Goal: Information Seeking & Learning: Learn about a topic

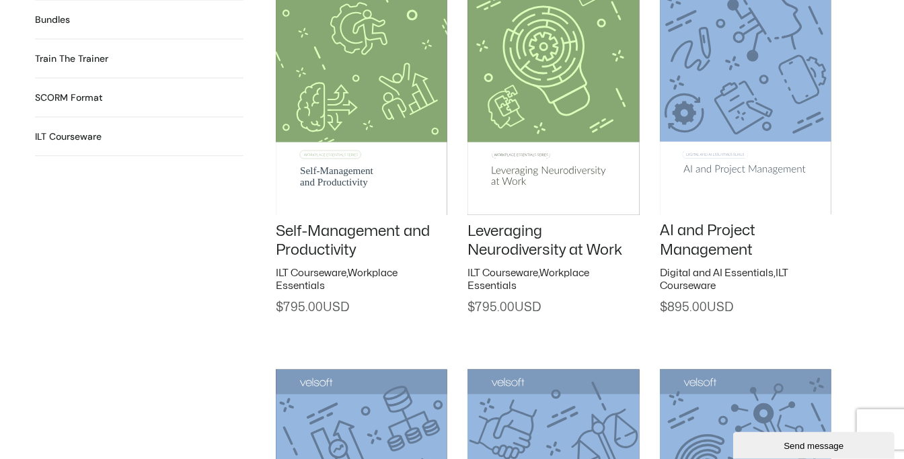
scroll to position [1508, 0]
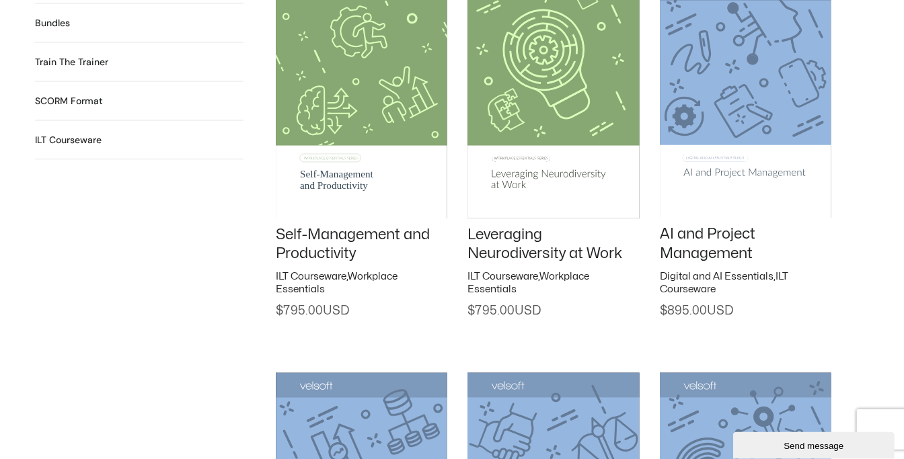
click at [756, 175] on img at bounding box center [745, 95] width 171 height 243
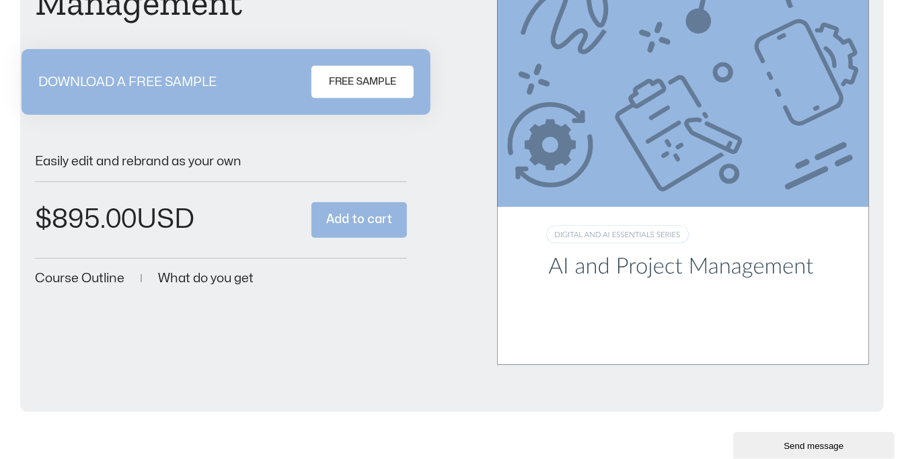
scroll to position [273, 0]
click at [89, 275] on span "Course Outline" at bounding box center [79, 278] width 89 height 13
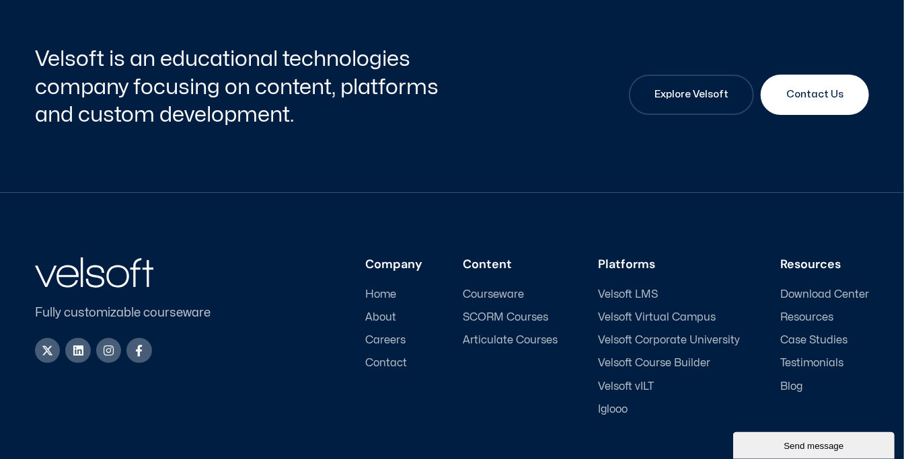
scroll to position [2691, 0]
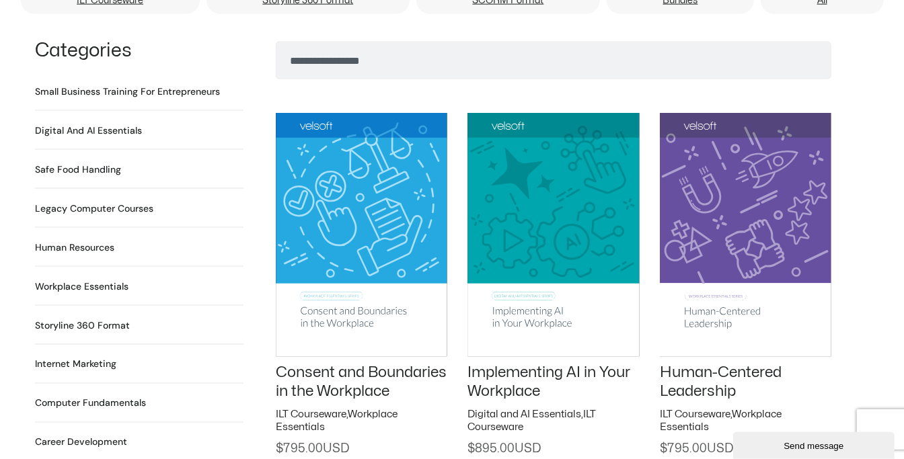
scroll to position [969, 0]
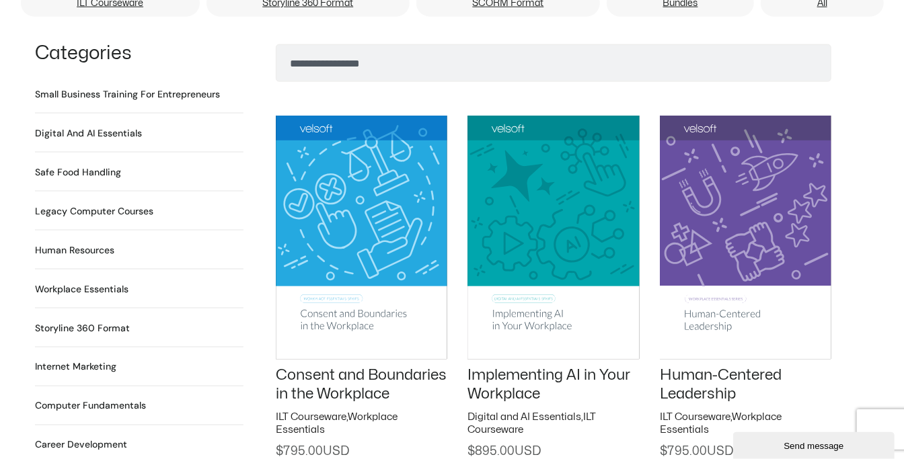
click at [155, 87] on h2 "Small Business Training for Entrepreneurs 22 Products" at bounding box center [127, 94] width 185 height 14
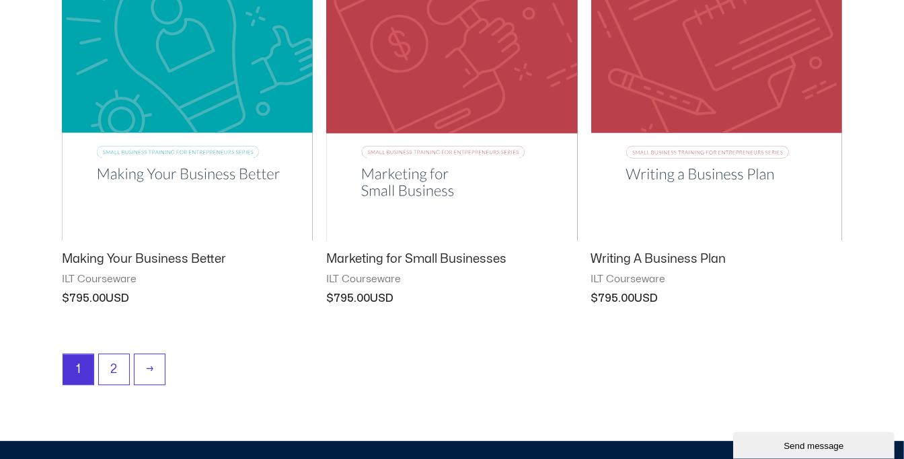
scroll to position [1776, 0]
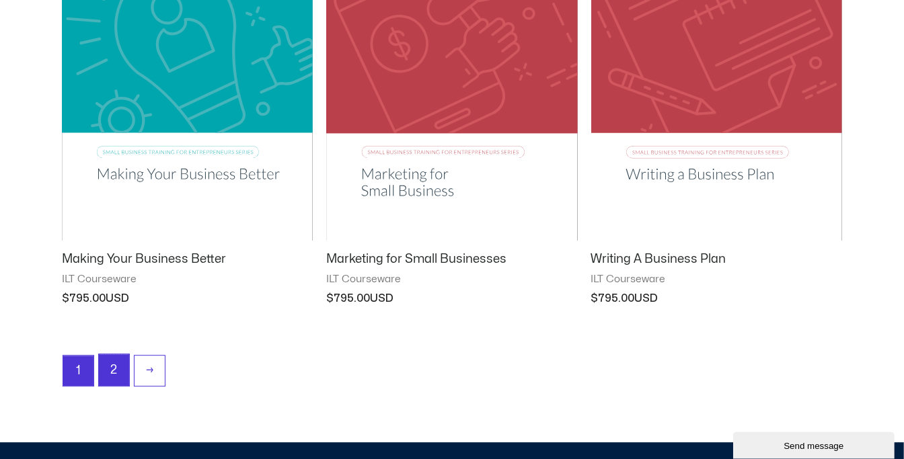
click at [115, 370] on link "2" at bounding box center [114, 370] width 30 height 32
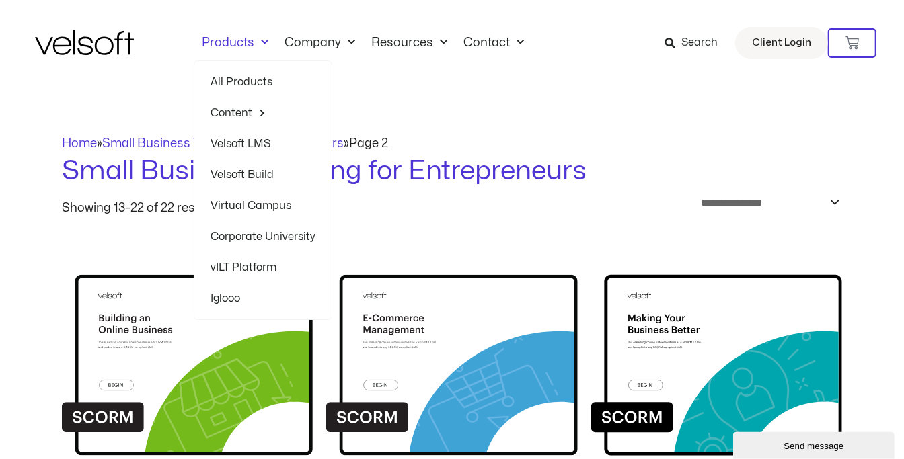
click at [264, 44] on span "Menu" at bounding box center [261, 43] width 14 height 22
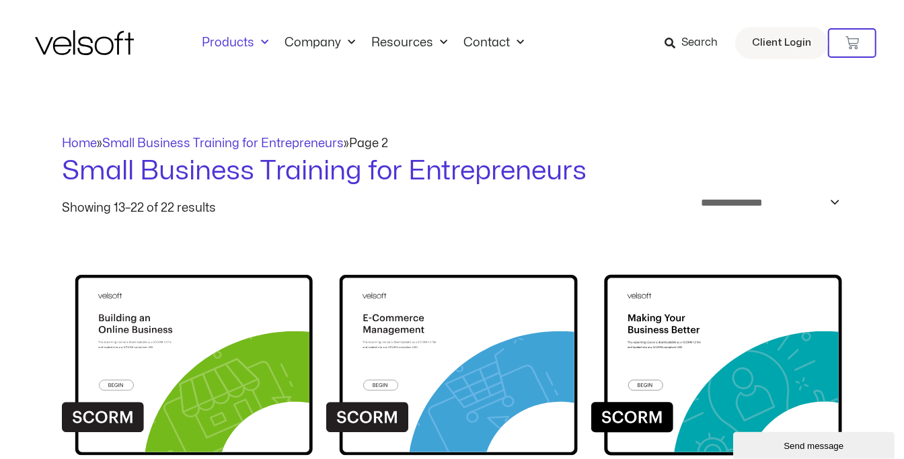
click at [264, 44] on span "Menu" at bounding box center [261, 43] width 14 height 22
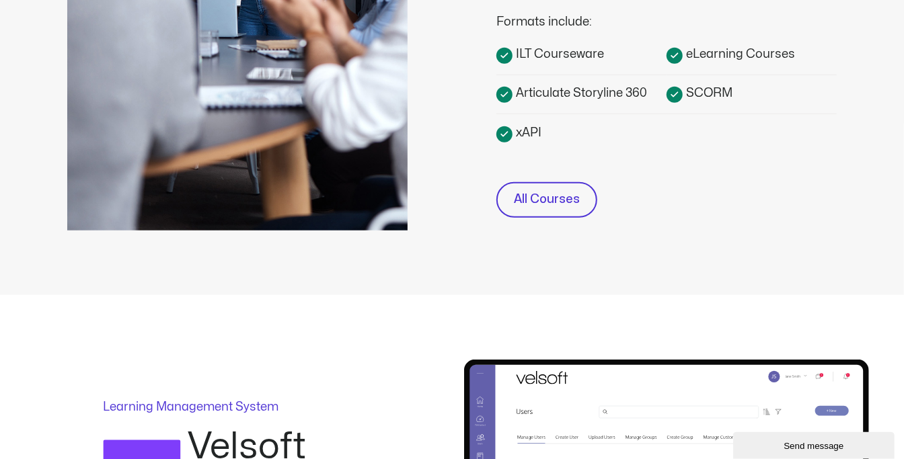
scroll to position [561, 0]
click at [544, 90] on span "Articulate Storyline 360" at bounding box center [579, 92] width 134 height 18
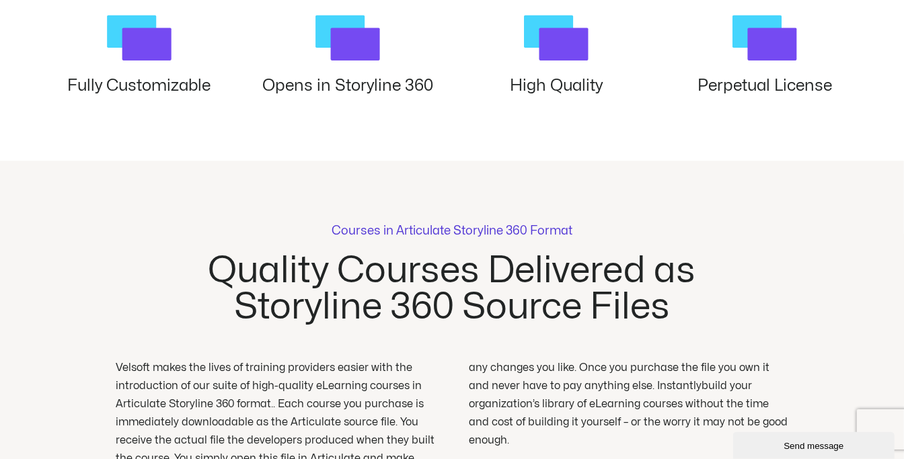
scroll to position [1822, 0]
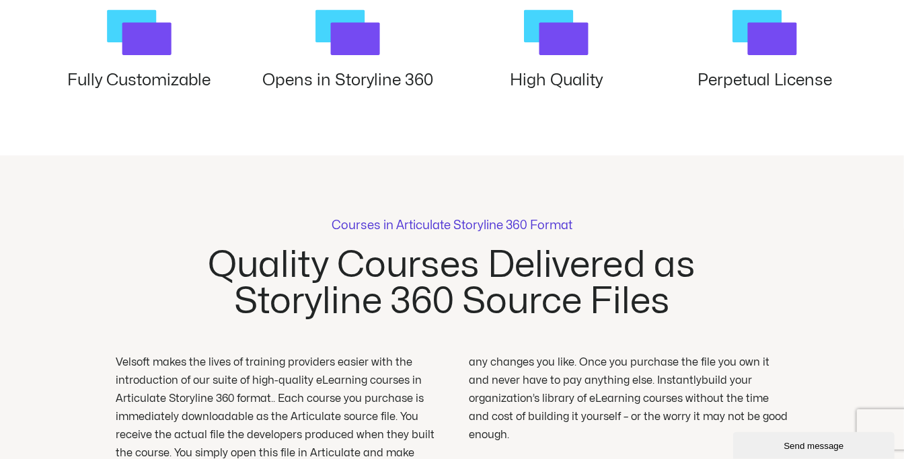
click at [125, 299] on div "Courses in Articulate Storyline 360 Format Quality Courses Delivered as Storyli…" at bounding box center [452, 352] width 672 height 395
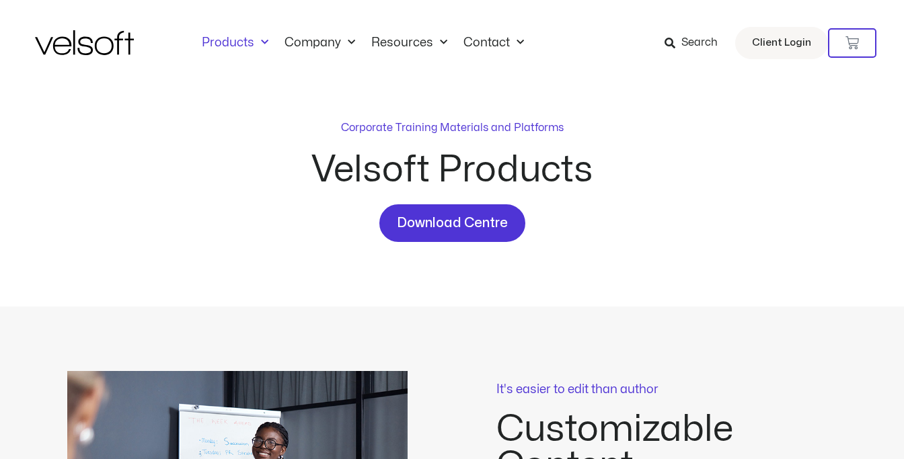
scroll to position [561, 0]
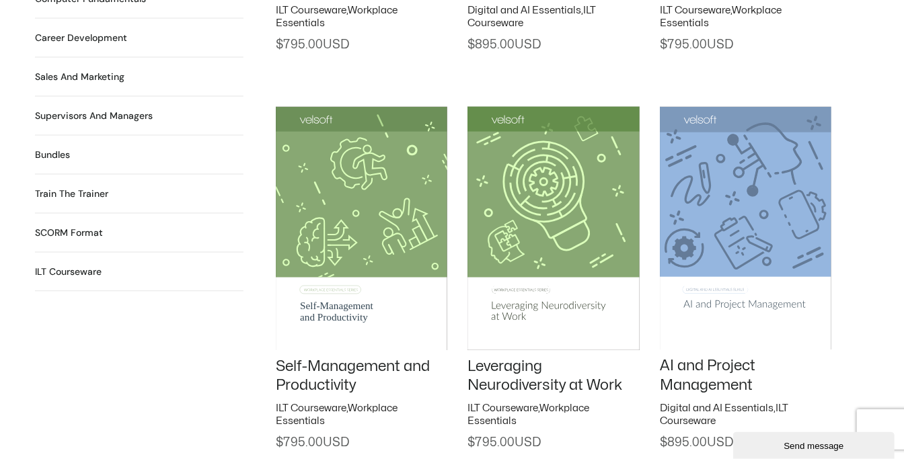
scroll to position [1378, 0]
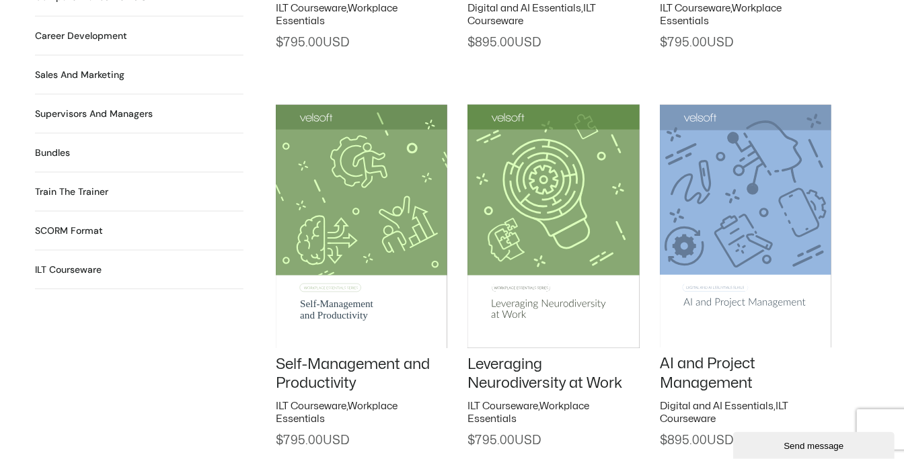
click at [104, 107] on h2 "Supervisors and Managers 90 Products" at bounding box center [94, 114] width 118 height 14
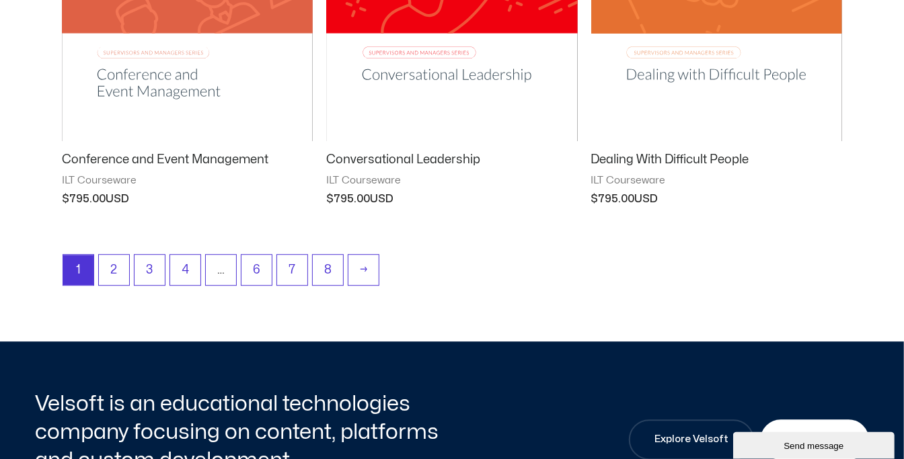
scroll to position [1875, 0]
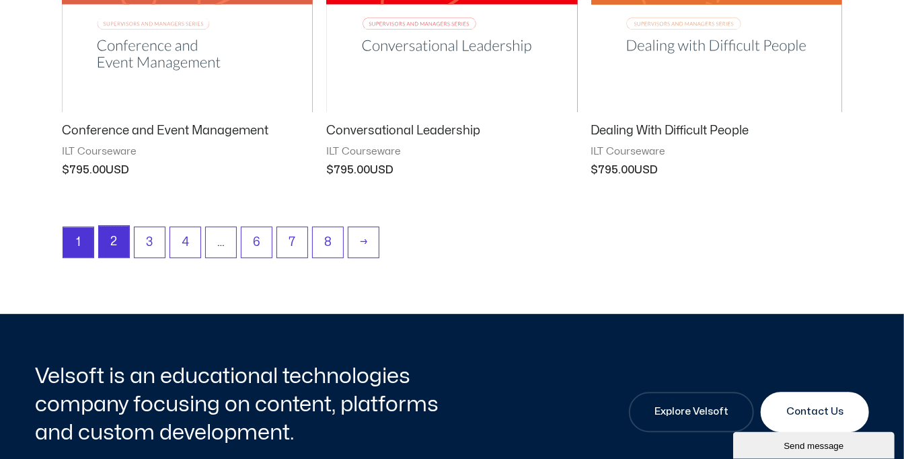
click at [117, 243] on link "2" at bounding box center [114, 242] width 30 height 32
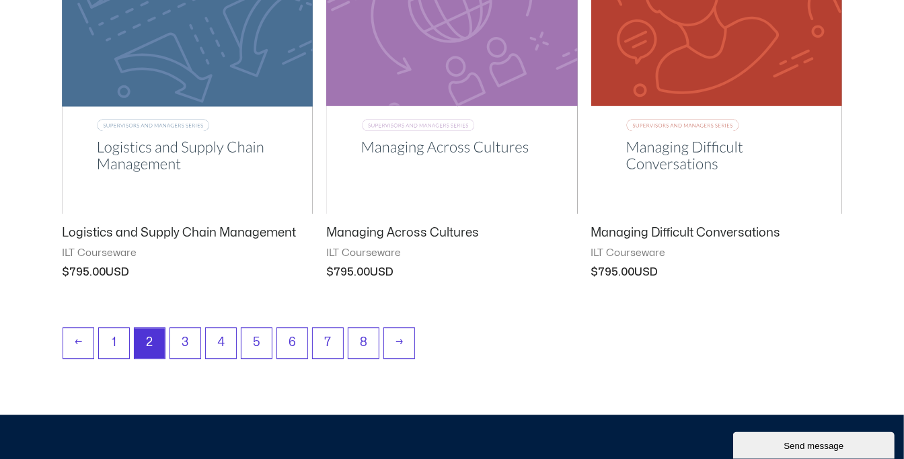
scroll to position [1789, 0]
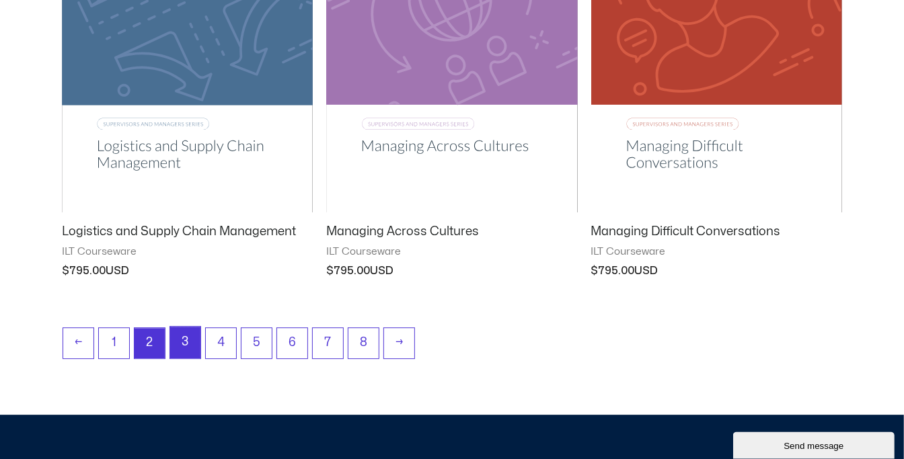
click at [190, 343] on link "3" at bounding box center [185, 343] width 30 height 32
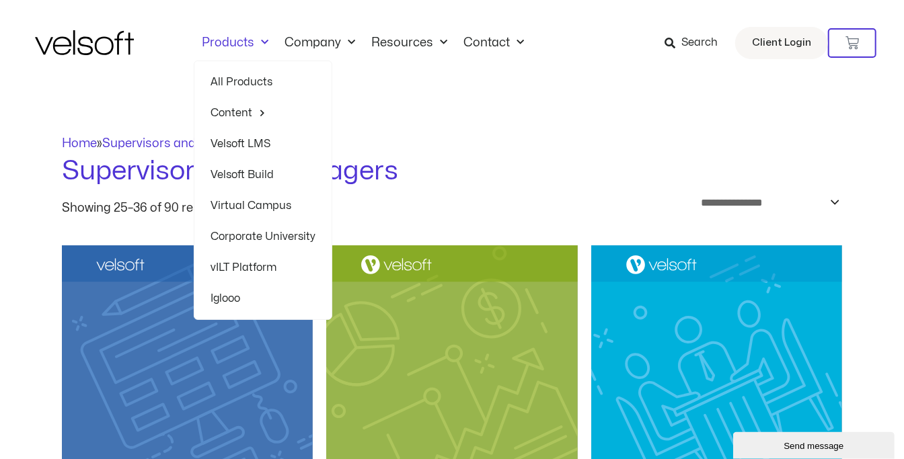
click at [264, 46] on span "Menu" at bounding box center [261, 43] width 14 height 22
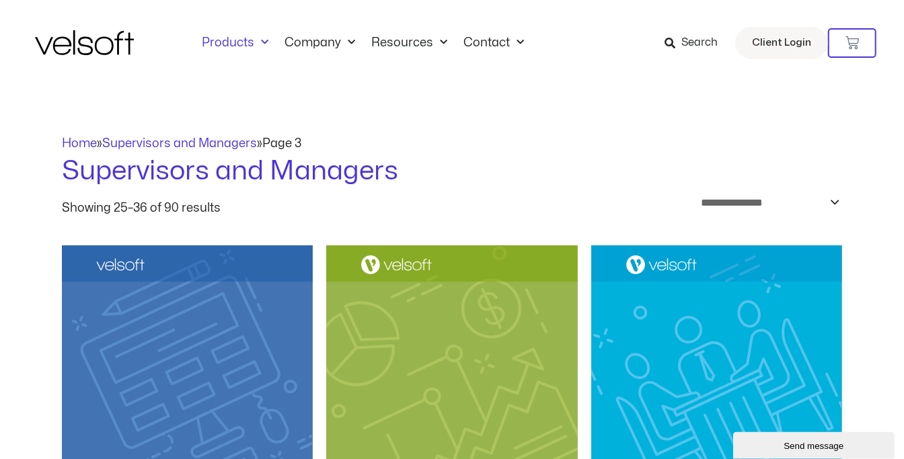
click at [264, 46] on span "Menu" at bounding box center [261, 43] width 14 height 22
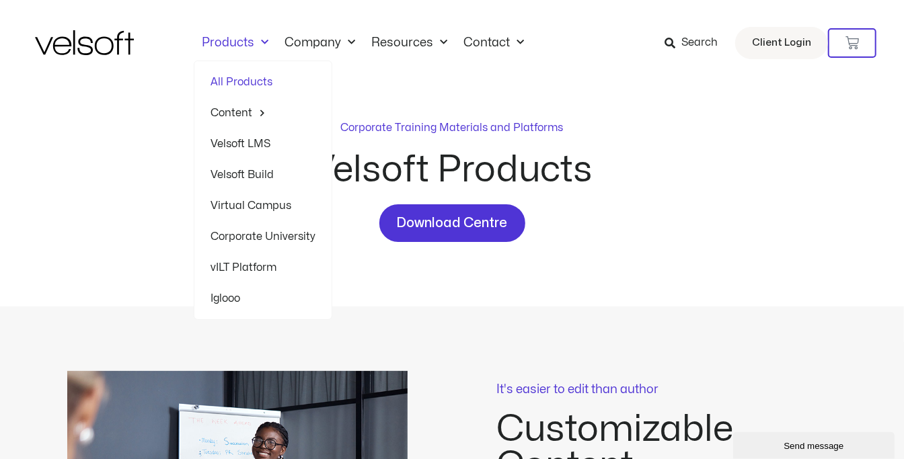
click at [246, 171] on link "Velsoft Build" at bounding box center [262, 174] width 105 height 31
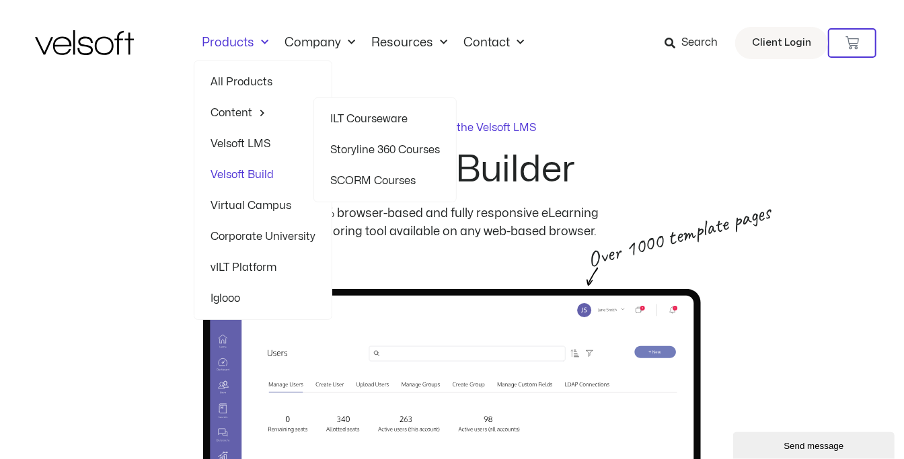
click at [379, 118] on link "ILT Courseware" at bounding box center [385, 119] width 110 height 31
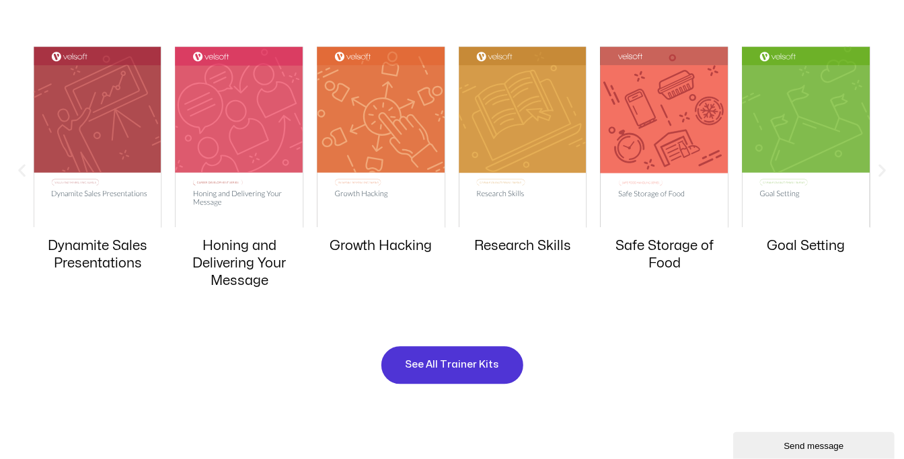
scroll to position [1327, 0]
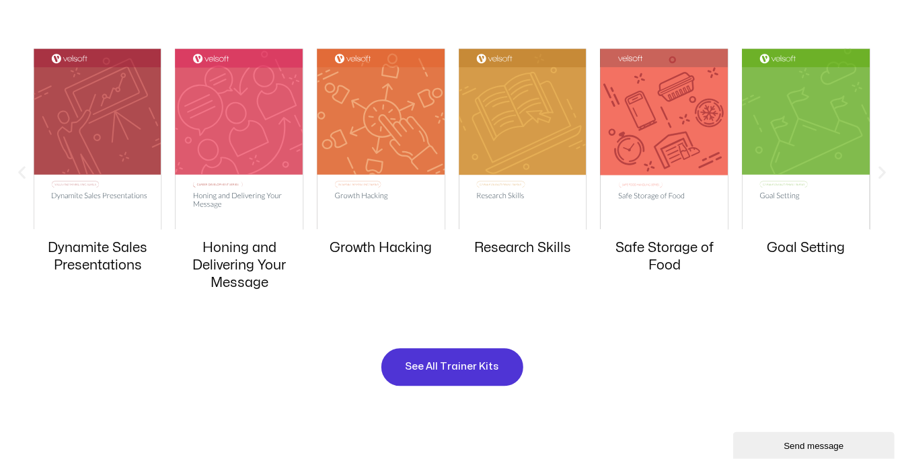
click at [377, 124] on img "4 / 20" at bounding box center [381, 139] width 128 height 181
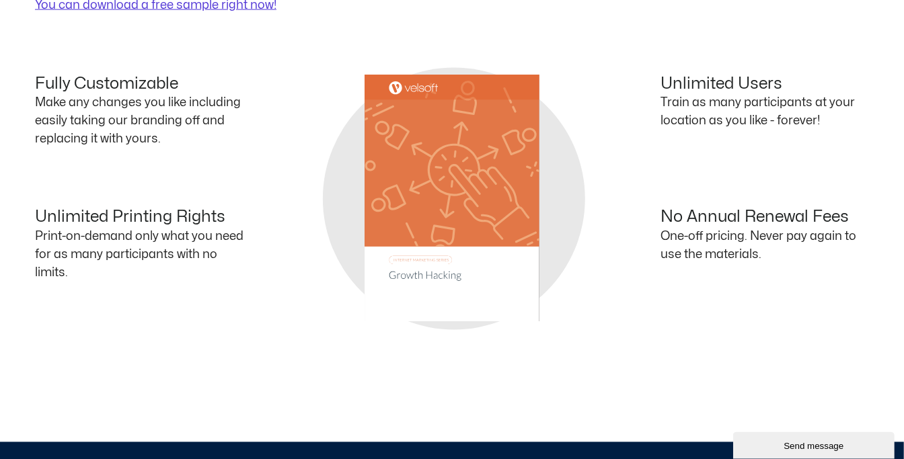
scroll to position [1124, 0]
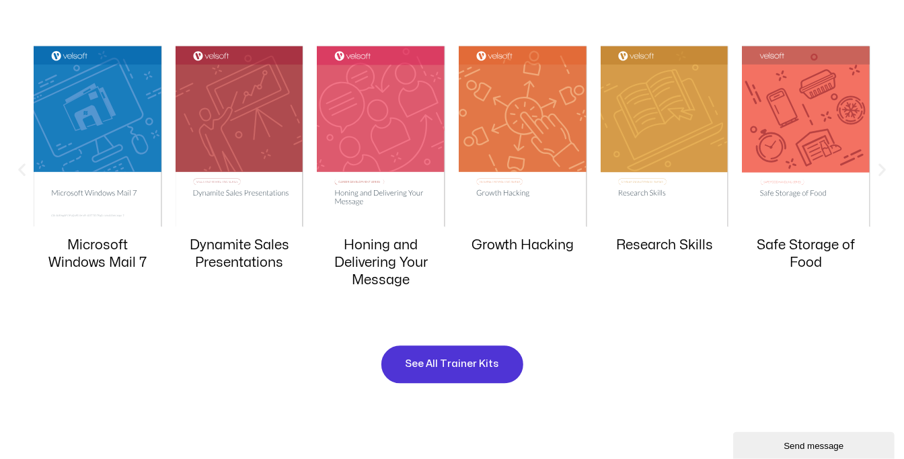
scroll to position [1331, 0]
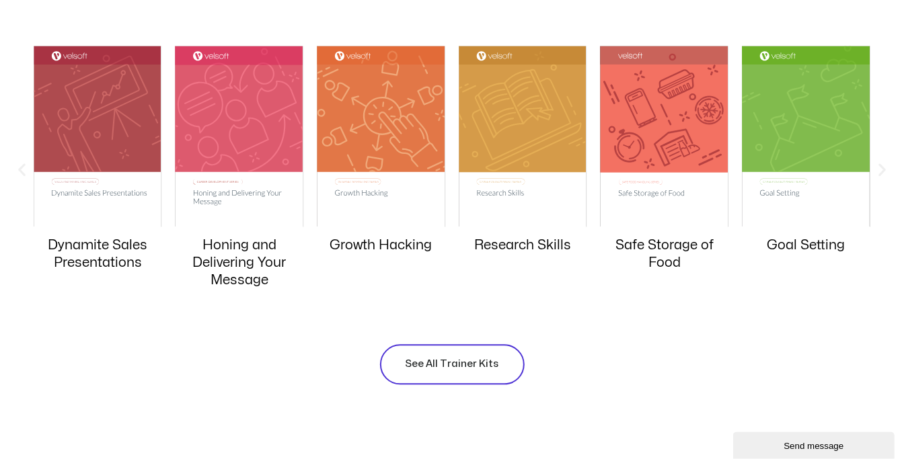
click at [461, 360] on span "See All Trainer Kits" at bounding box center [451, 364] width 93 height 16
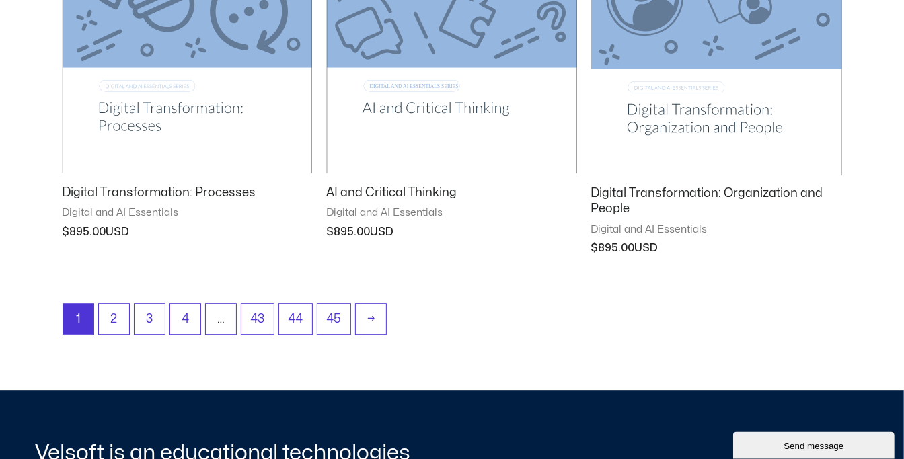
scroll to position [1799, 0]
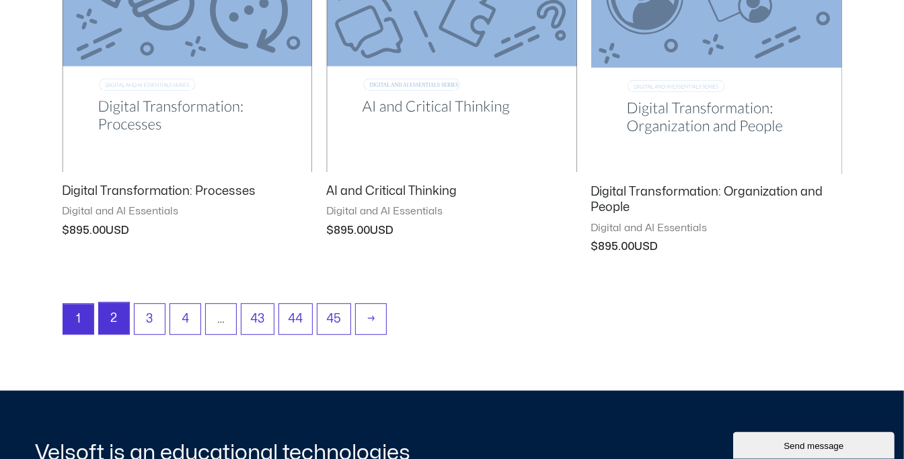
click at [109, 318] on link "2" at bounding box center [114, 319] width 30 height 32
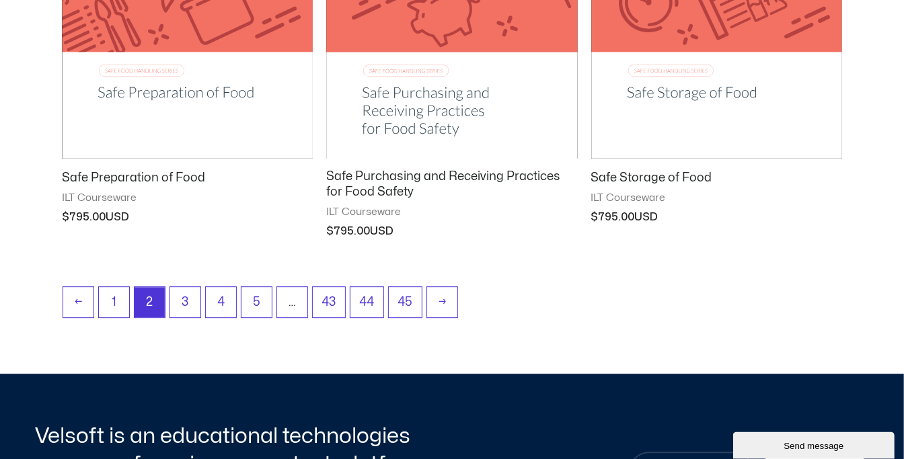
scroll to position [1844, 0]
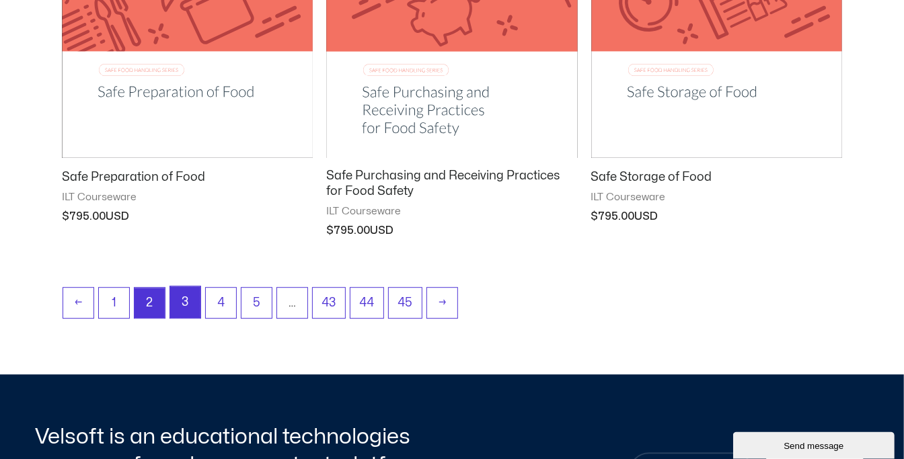
click at [190, 301] on link "3" at bounding box center [185, 302] width 30 height 32
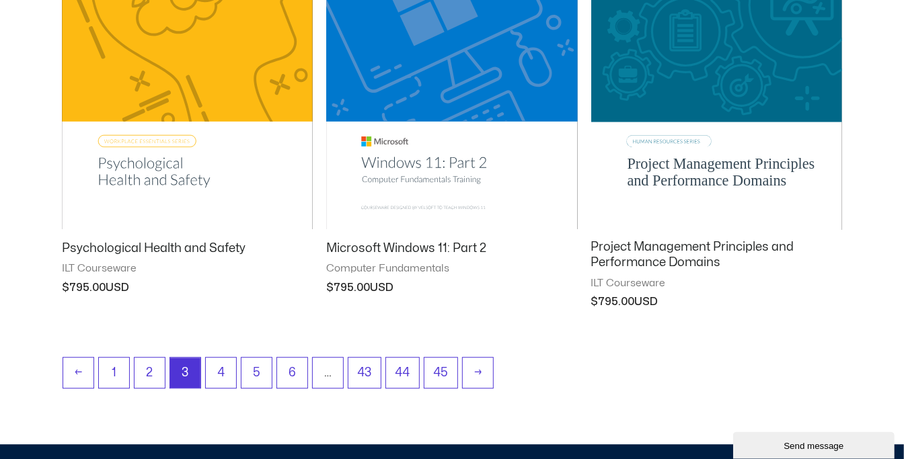
scroll to position [1749, 0]
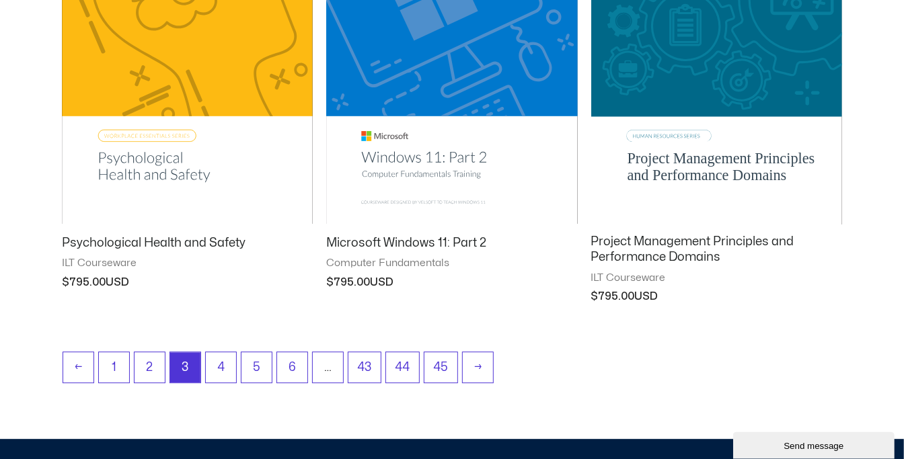
click at [651, 255] on h2 "Project Management Principles and Performance Domains" at bounding box center [716, 250] width 251 height 32
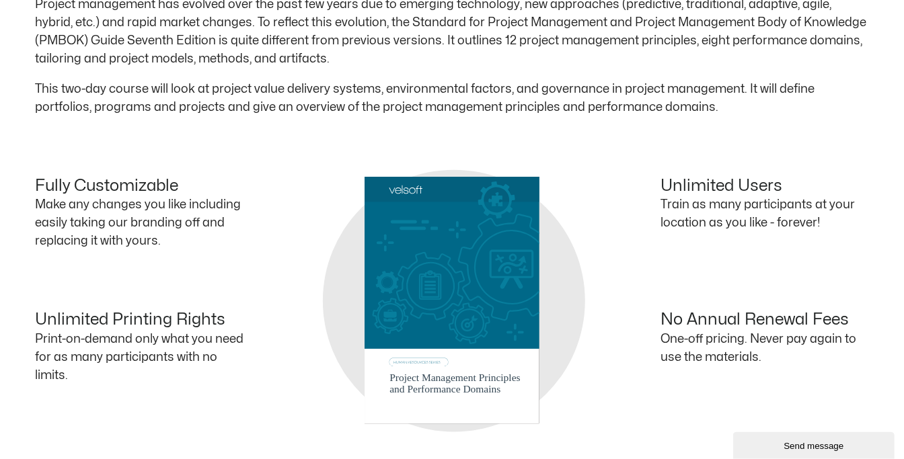
scroll to position [819, 0]
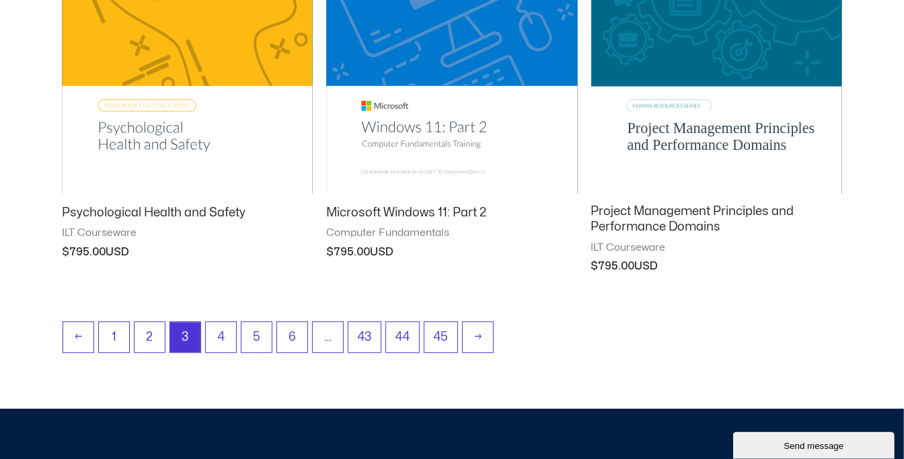
scroll to position [1784, 0]
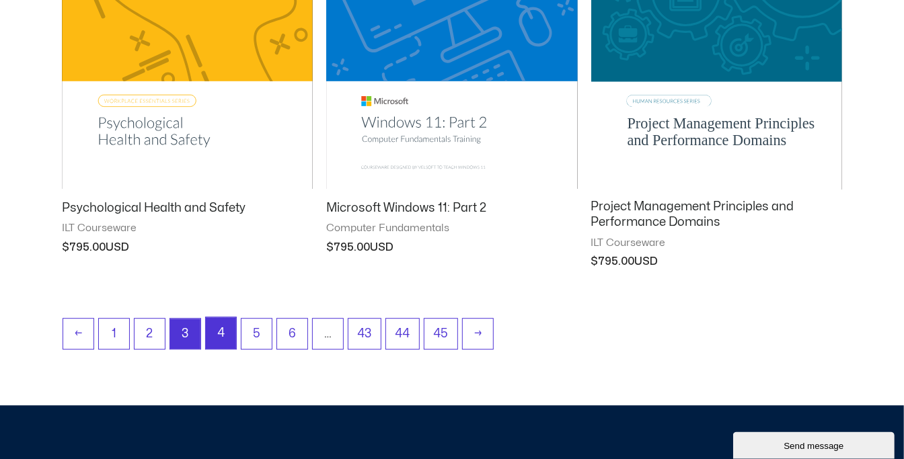
click at [221, 339] on link "4" at bounding box center [221, 333] width 30 height 32
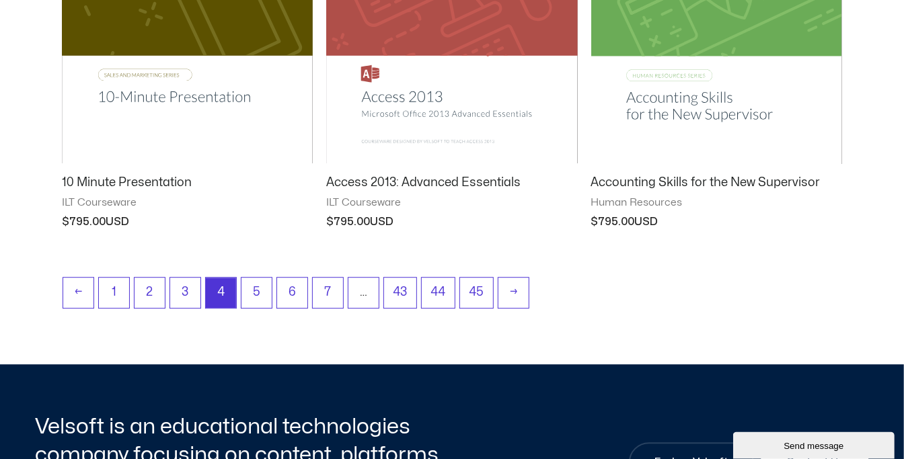
scroll to position [1809, 0]
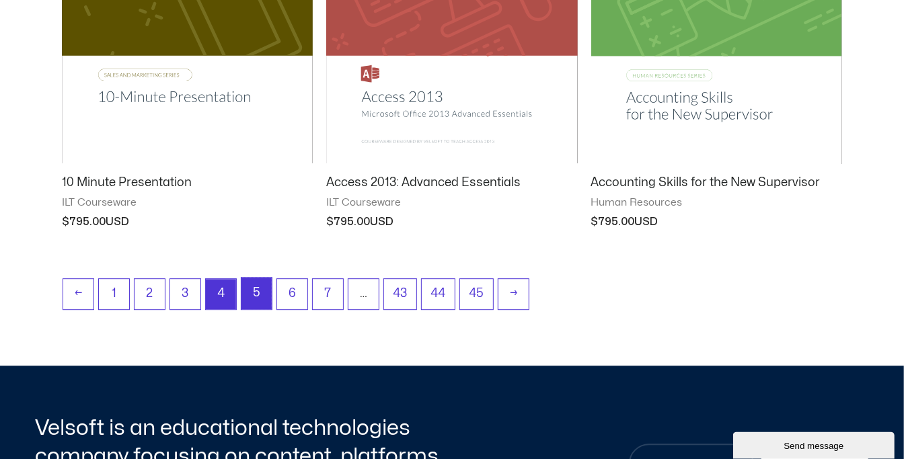
click at [260, 294] on link "5" at bounding box center [256, 294] width 30 height 32
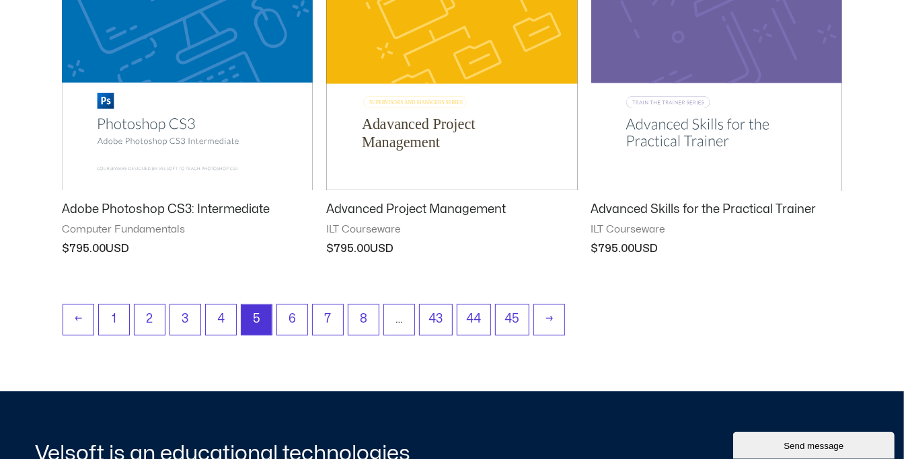
scroll to position [1786, 0]
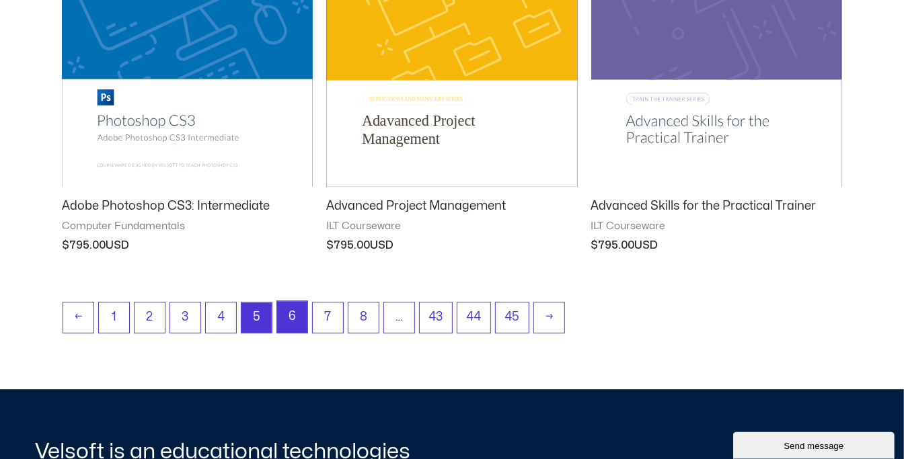
click at [287, 317] on link "6" at bounding box center [292, 317] width 30 height 32
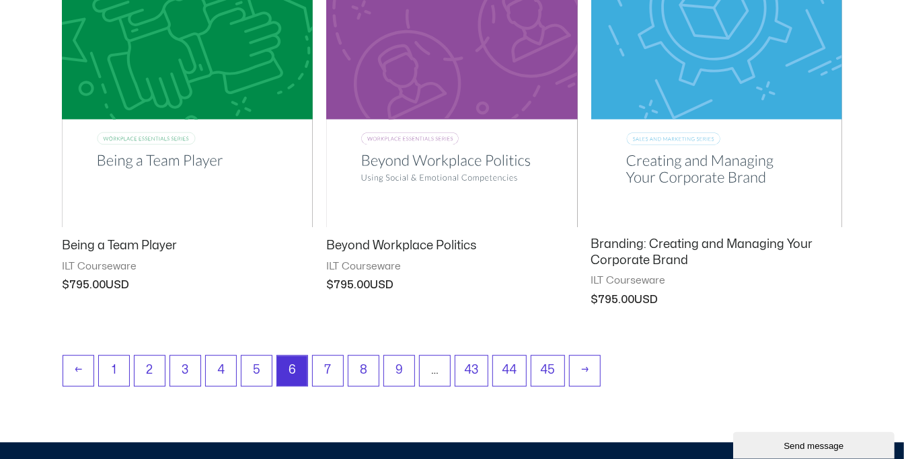
scroll to position [1762, 0]
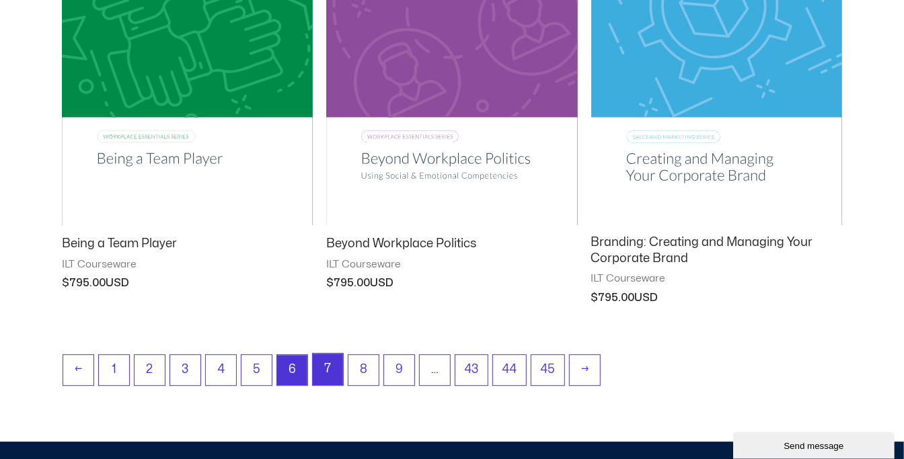
click at [329, 368] on link "7" at bounding box center [328, 370] width 30 height 32
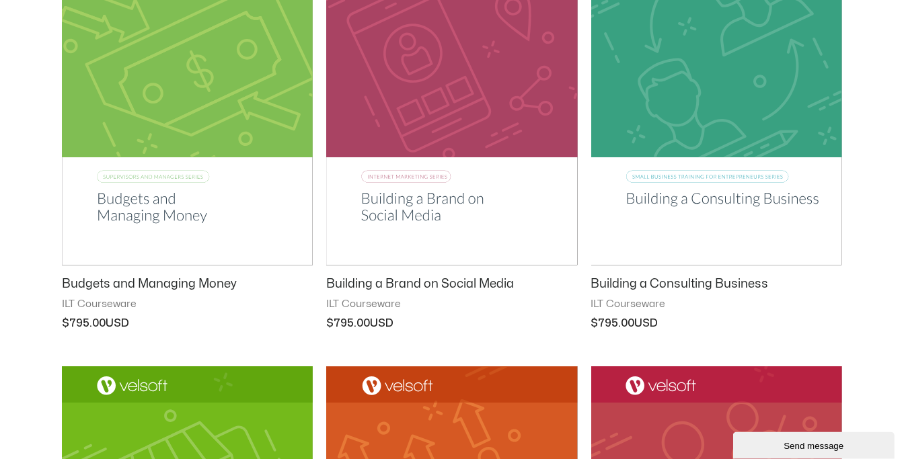
scroll to position [340, 0]
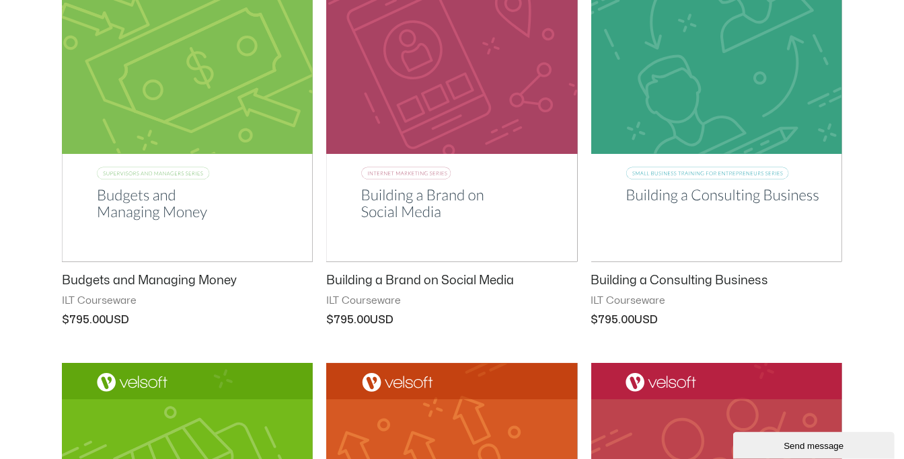
click at [737, 198] on img at bounding box center [716, 84] width 251 height 356
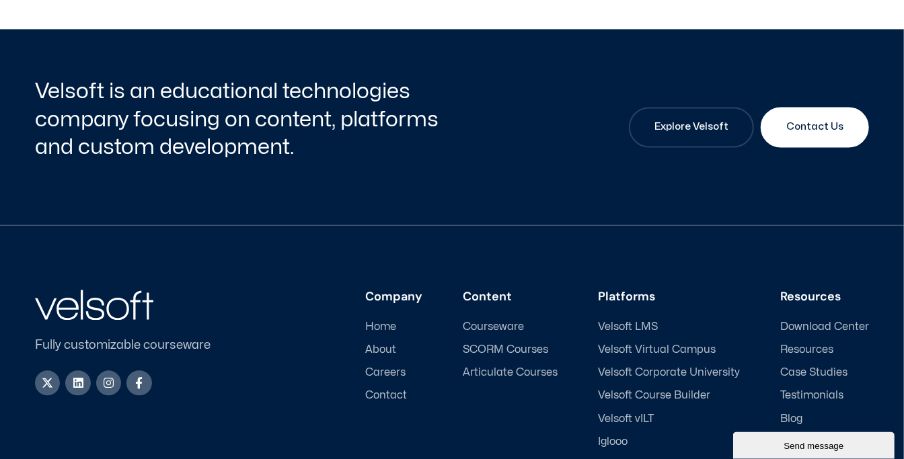
scroll to position [1377, 0]
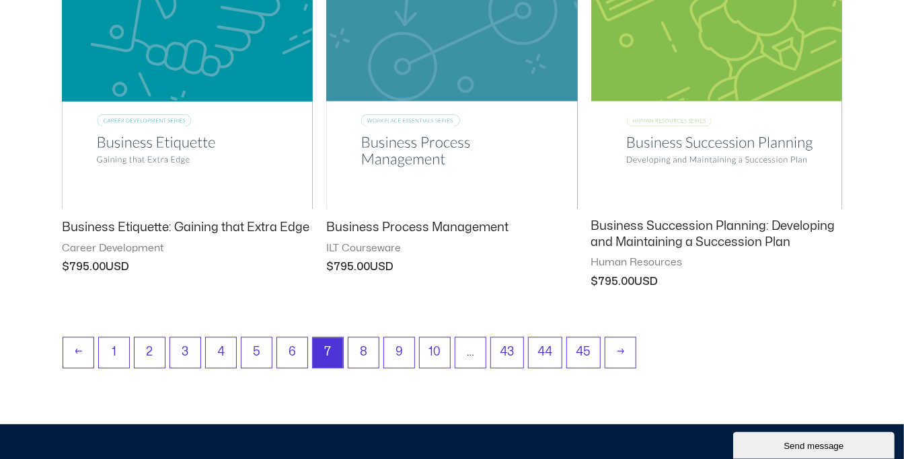
scroll to position [1782, 0]
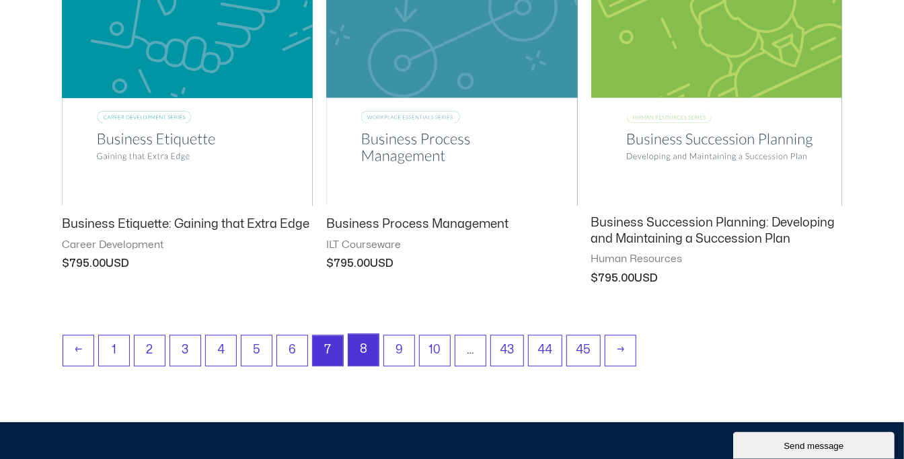
click at [363, 354] on link "8" at bounding box center [363, 350] width 30 height 32
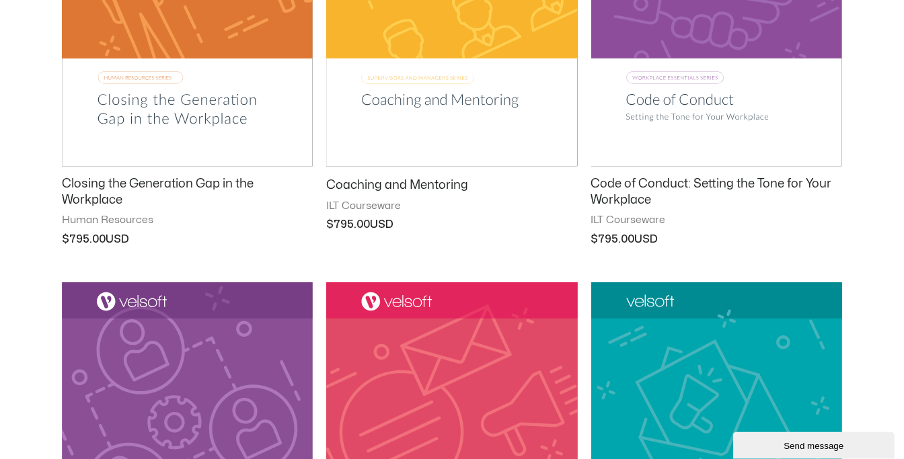
scroll to position [924, 0]
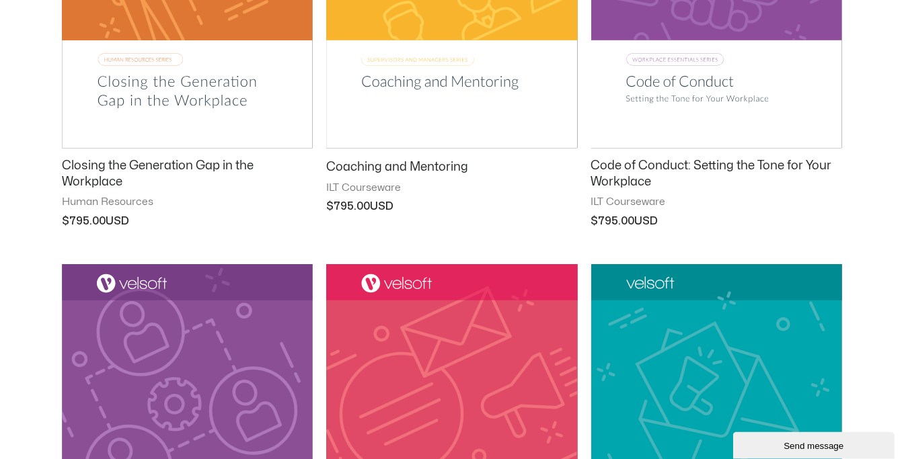
click at [385, 169] on h2 "Coaching and Mentoring" at bounding box center [451, 166] width 251 height 15
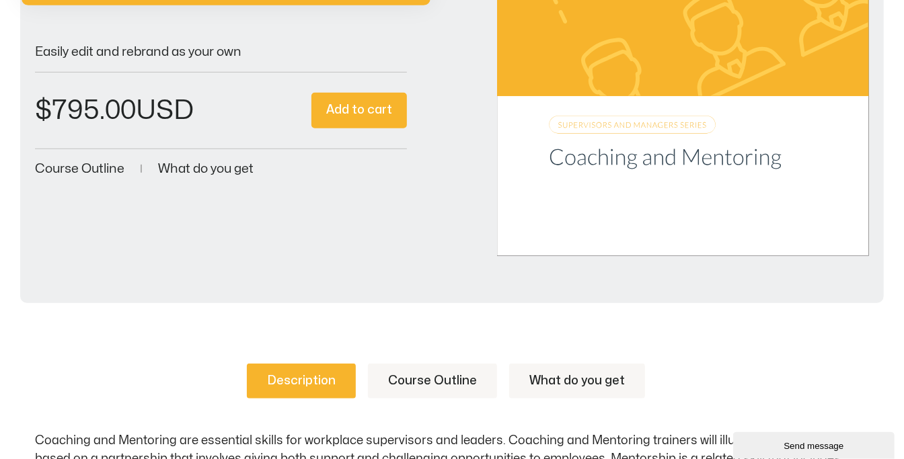
scroll to position [387, 0]
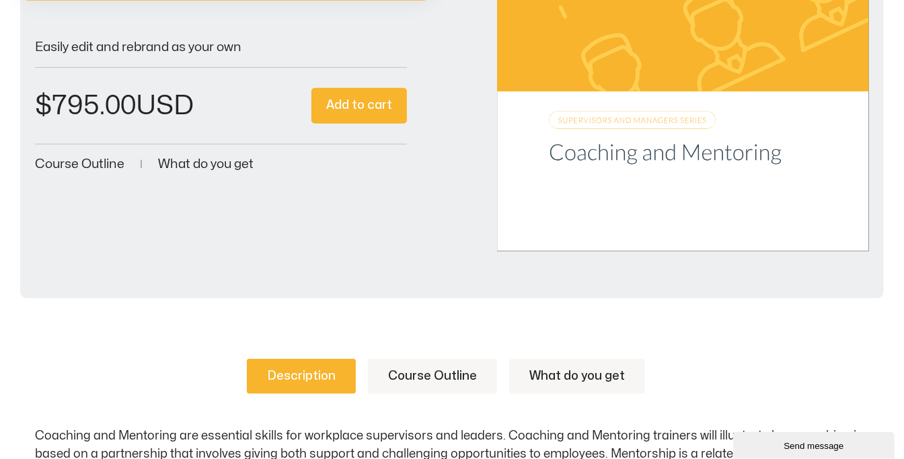
click at [84, 167] on span "Course Outline" at bounding box center [79, 164] width 89 height 13
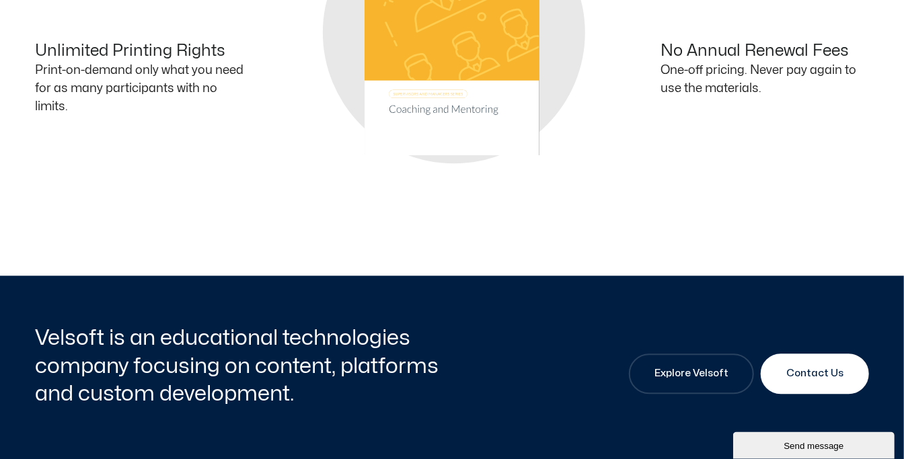
scroll to position [1548, 0]
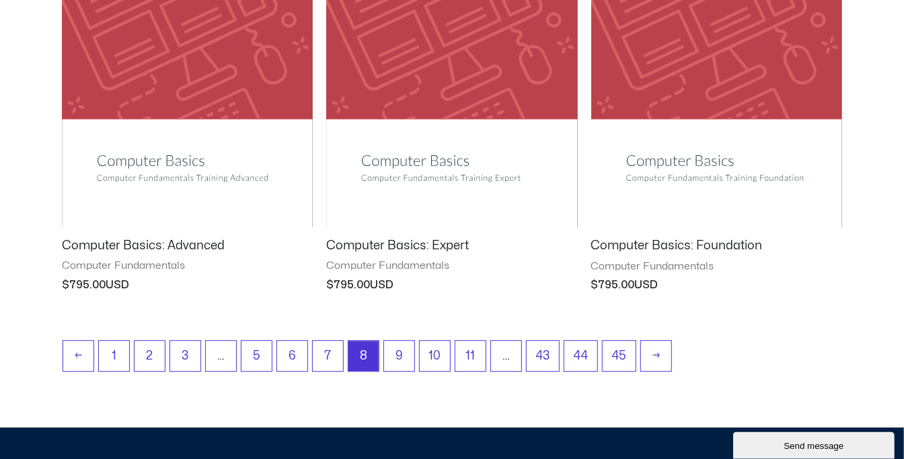
scroll to position [1790, 0]
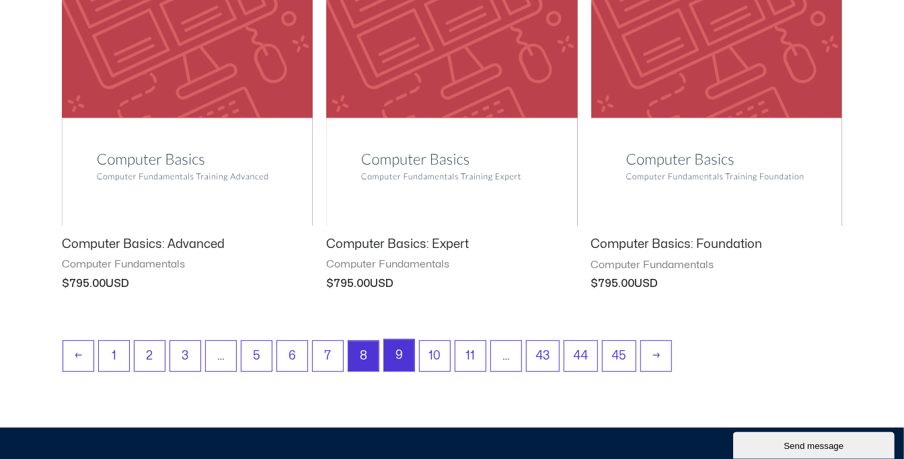
click at [401, 350] on link "9" at bounding box center [399, 356] width 30 height 32
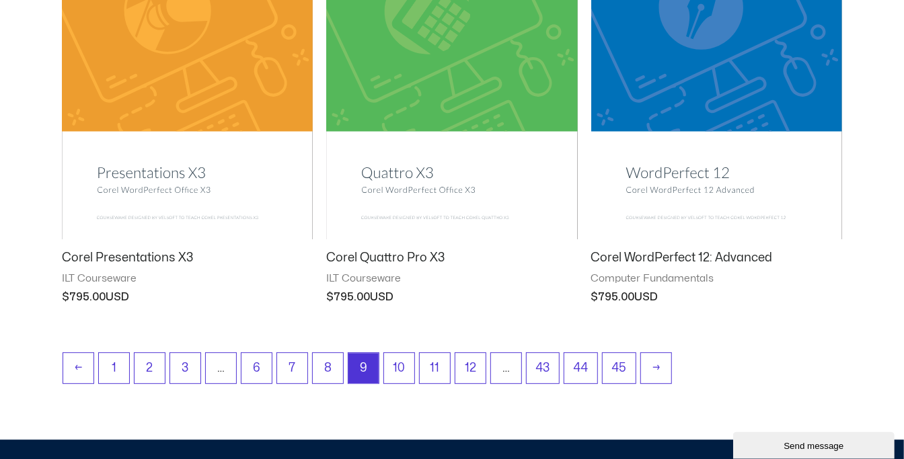
scroll to position [1751, 0]
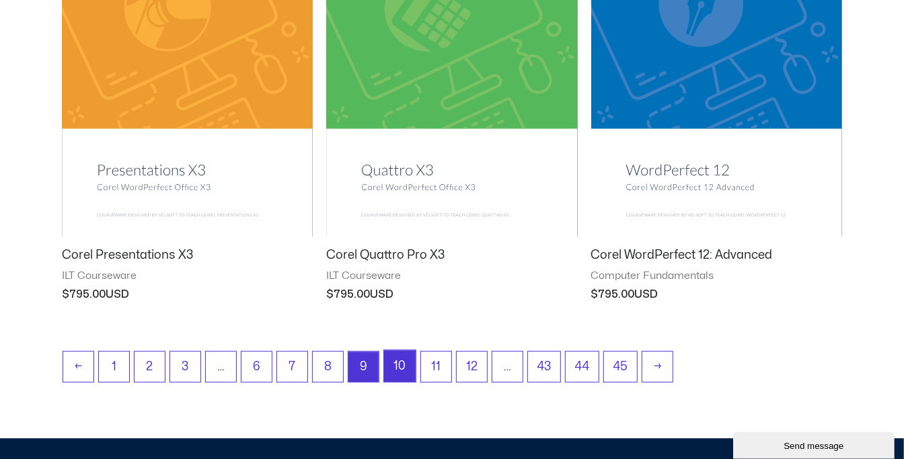
click at [401, 362] on link "10" at bounding box center [400, 366] width 32 height 32
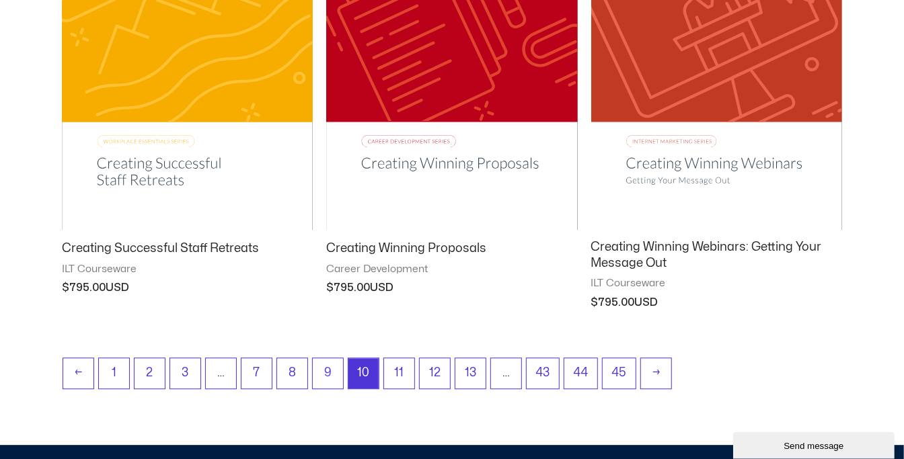
scroll to position [1760, 0]
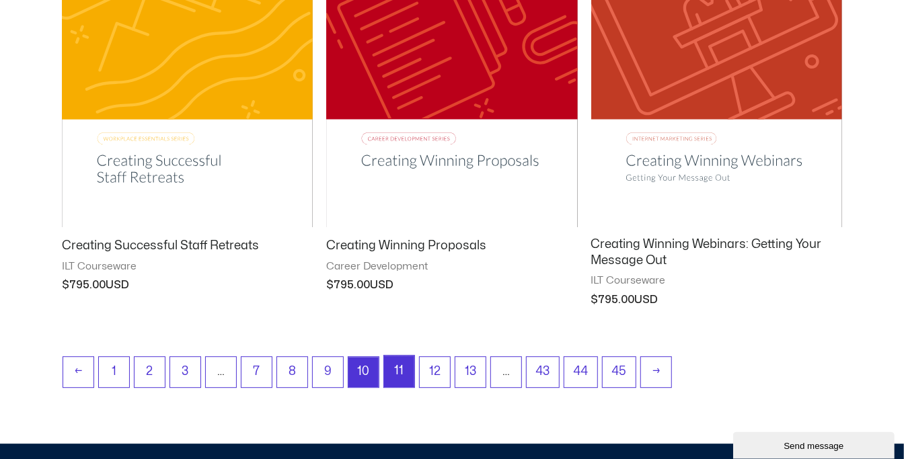
click at [401, 364] on link "11" at bounding box center [399, 372] width 30 height 32
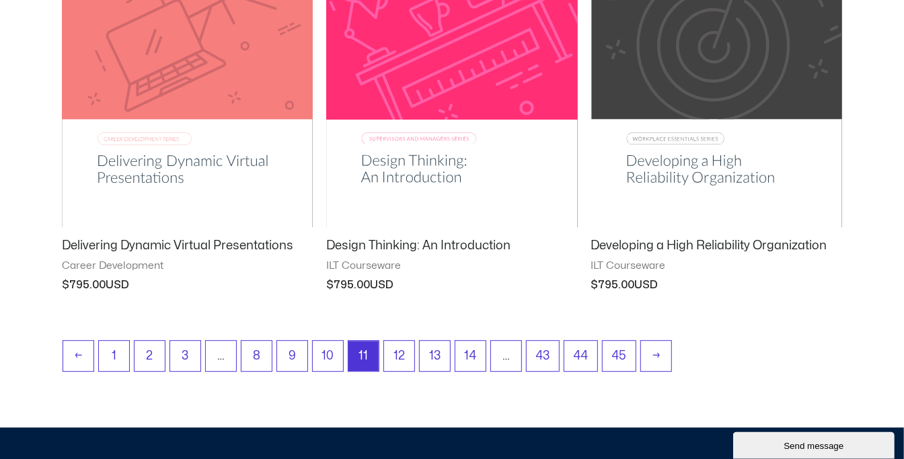
scroll to position [1787, 0]
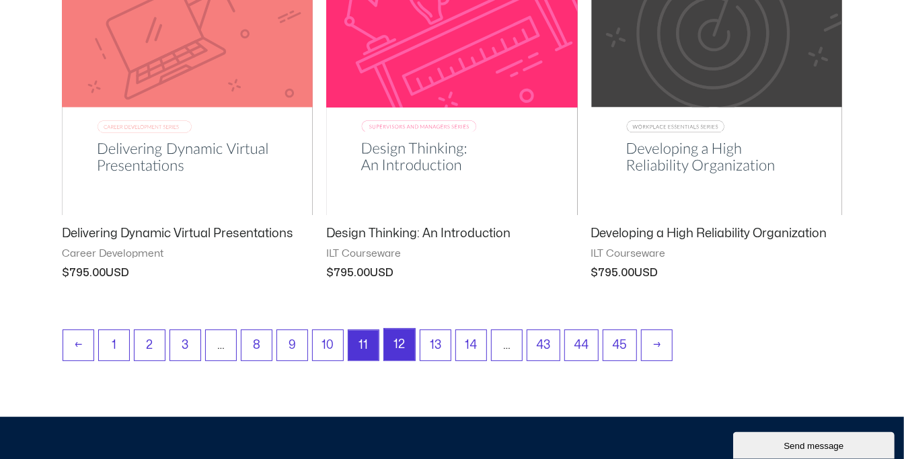
click at [398, 345] on link "12" at bounding box center [399, 345] width 31 height 32
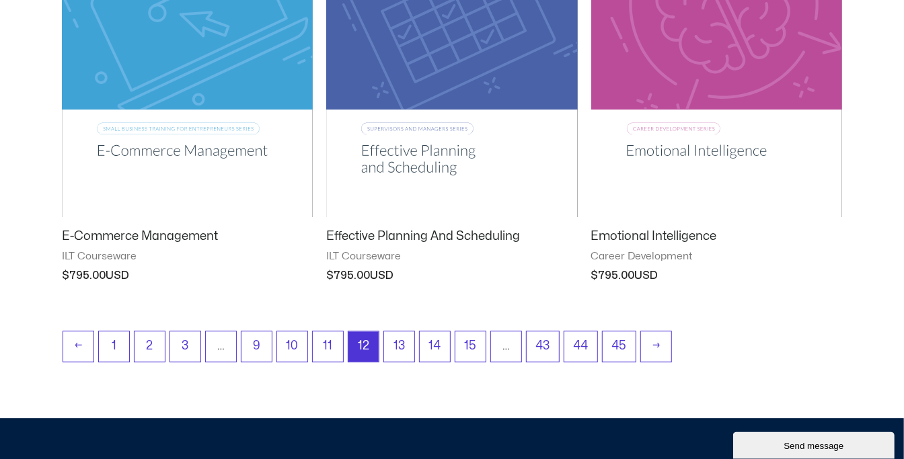
scroll to position [1796, 0]
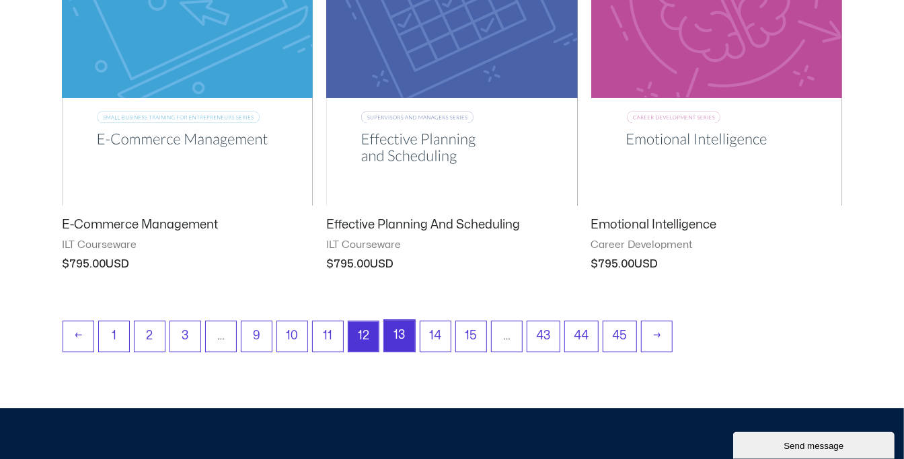
click at [398, 332] on link "13" at bounding box center [399, 336] width 31 height 32
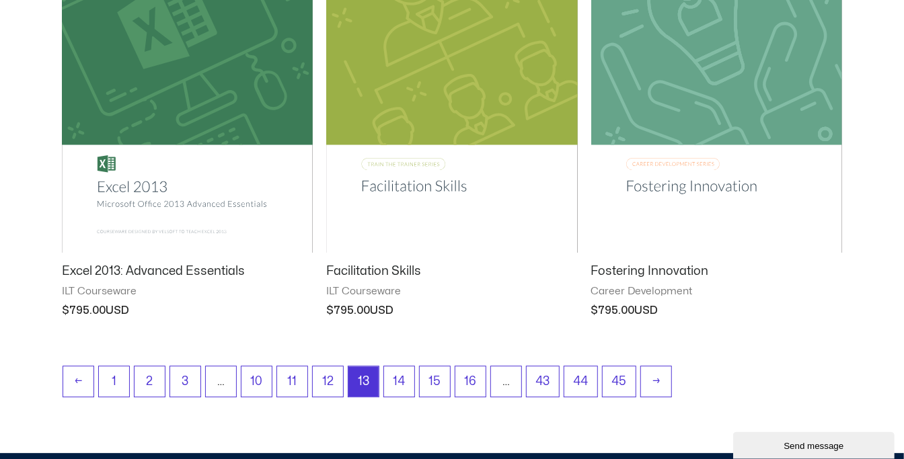
scroll to position [1764, 0]
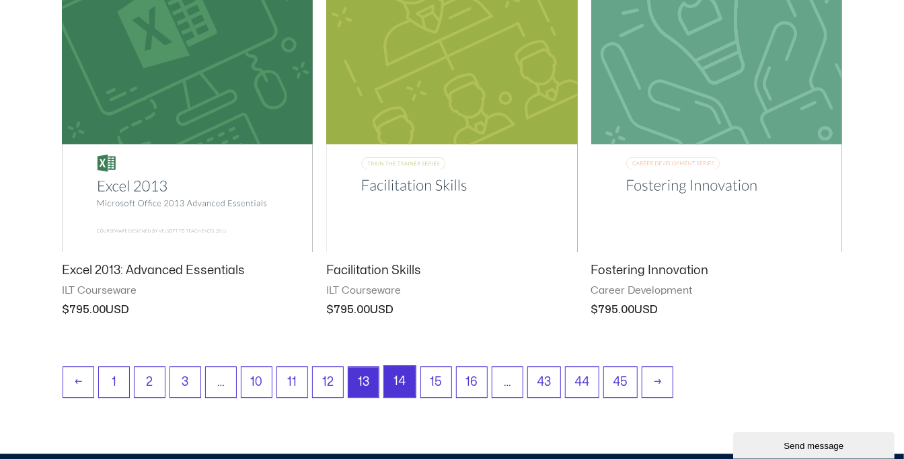
click at [396, 380] on link "14" at bounding box center [400, 382] width 32 height 32
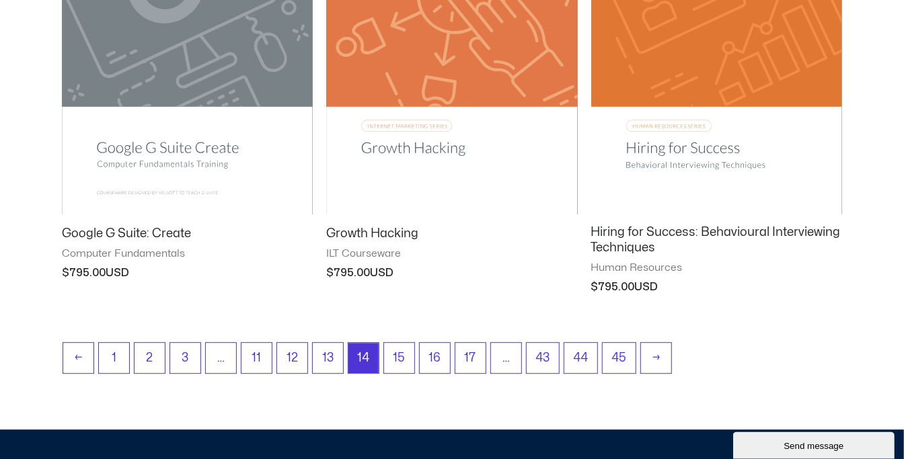
scroll to position [1791, 0]
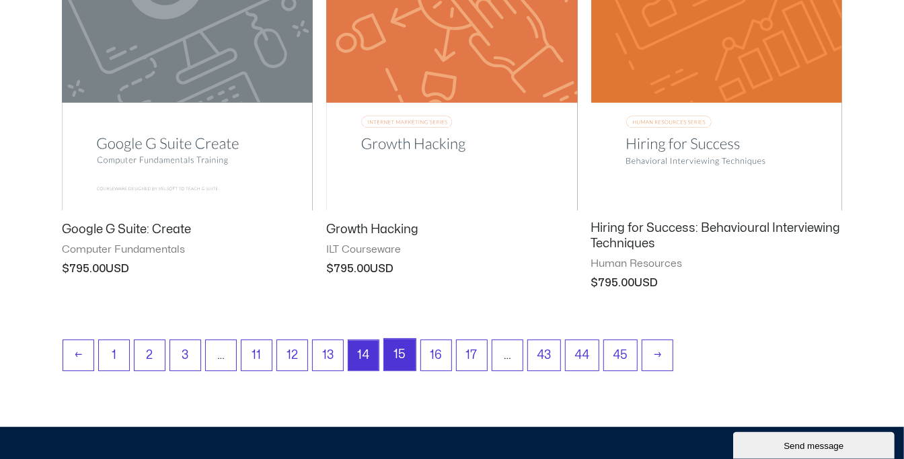
click at [399, 352] on link "15" at bounding box center [400, 355] width 32 height 32
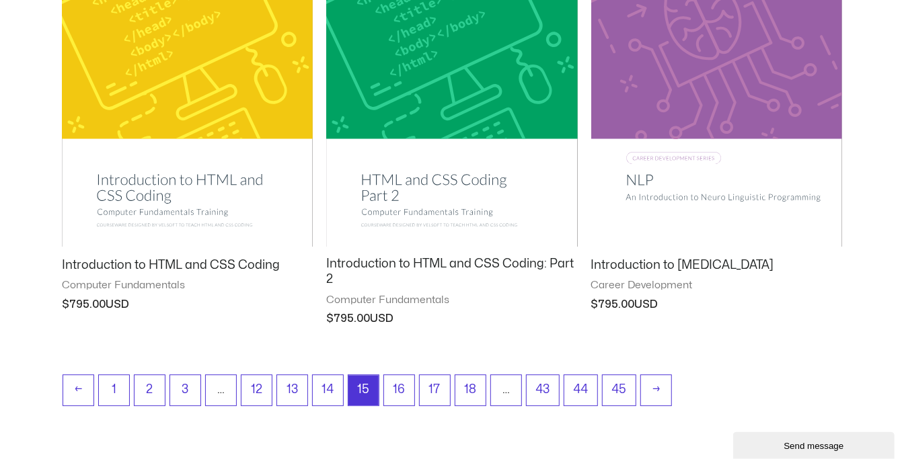
scroll to position [1757, 0]
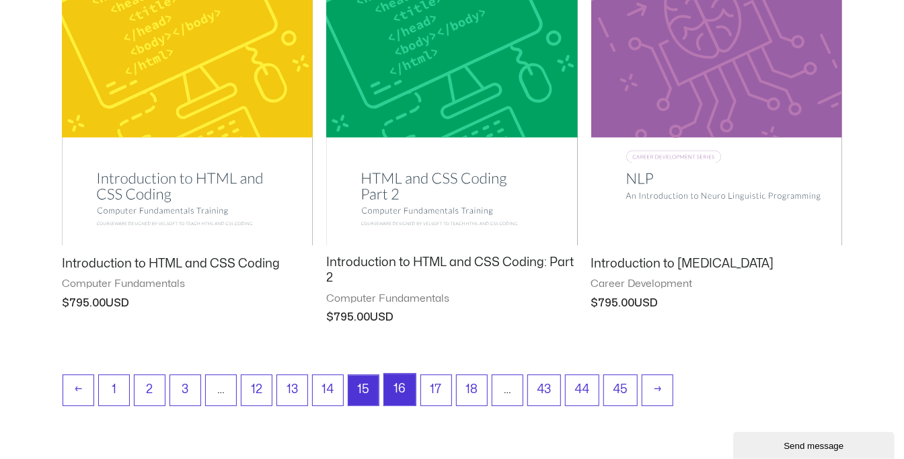
click at [399, 389] on link "16" at bounding box center [400, 390] width 32 height 32
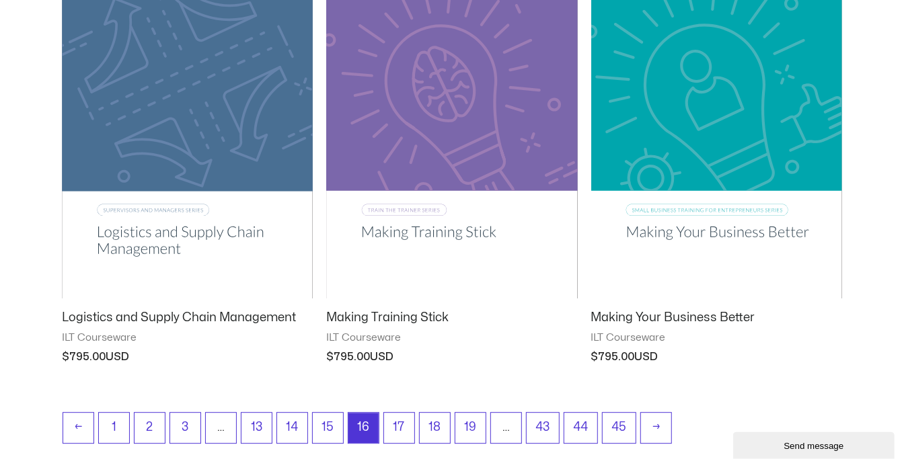
scroll to position [1705, 0]
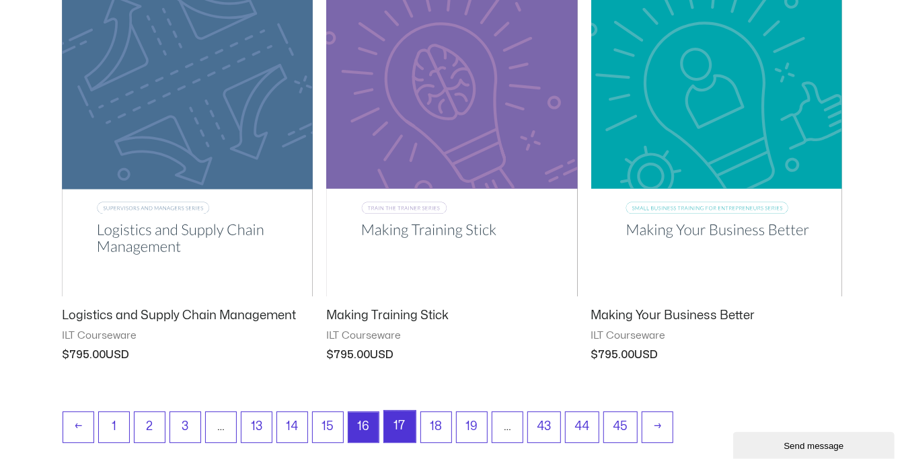
click at [397, 426] on link "17" at bounding box center [400, 427] width 32 height 32
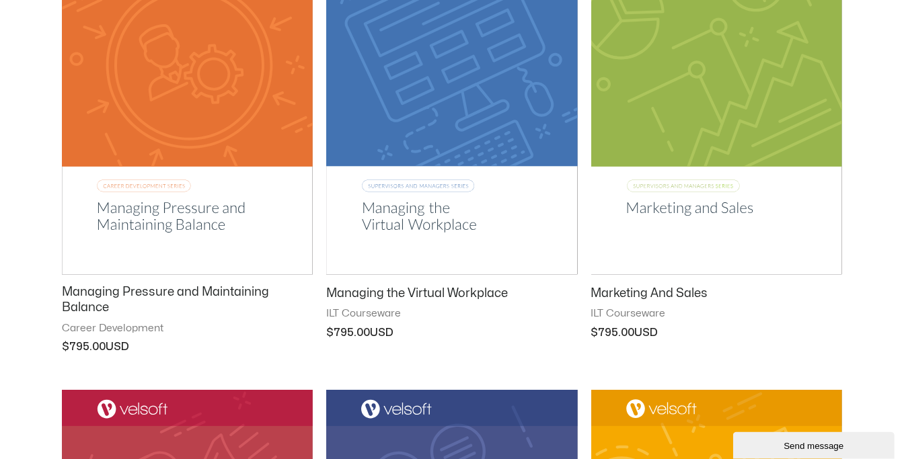
scroll to position [792, 0]
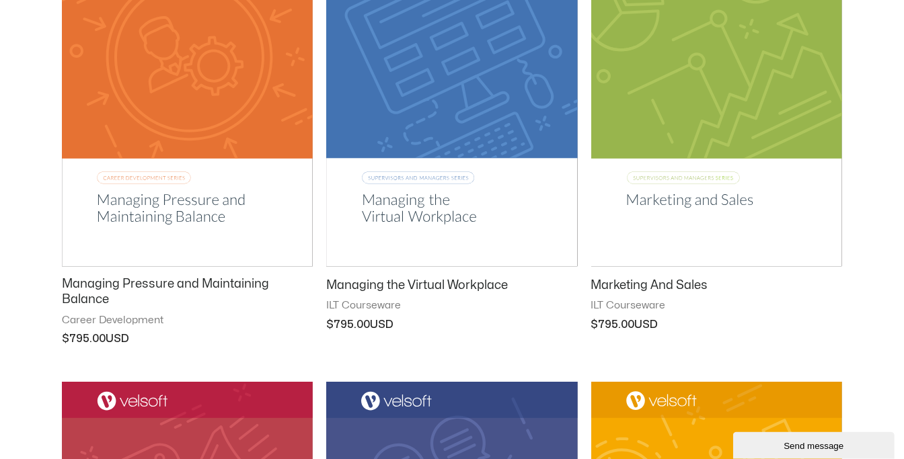
click at [692, 202] on img at bounding box center [716, 89] width 251 height 356
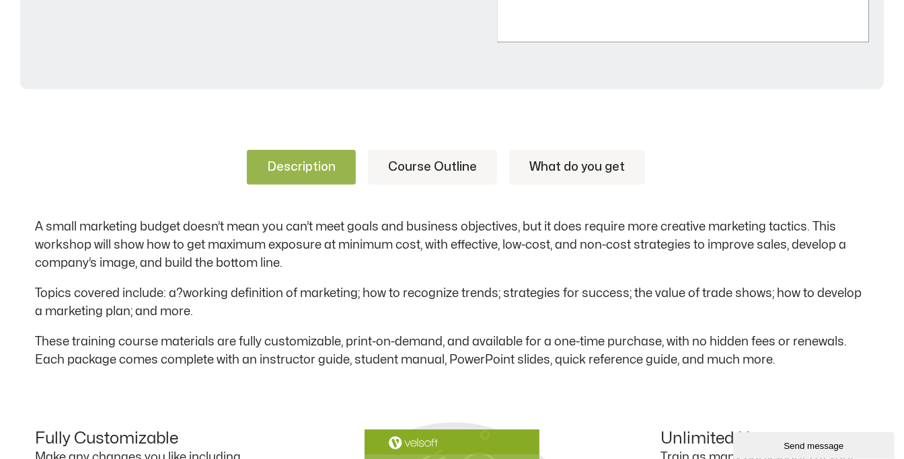
scroll to position [595, 0]
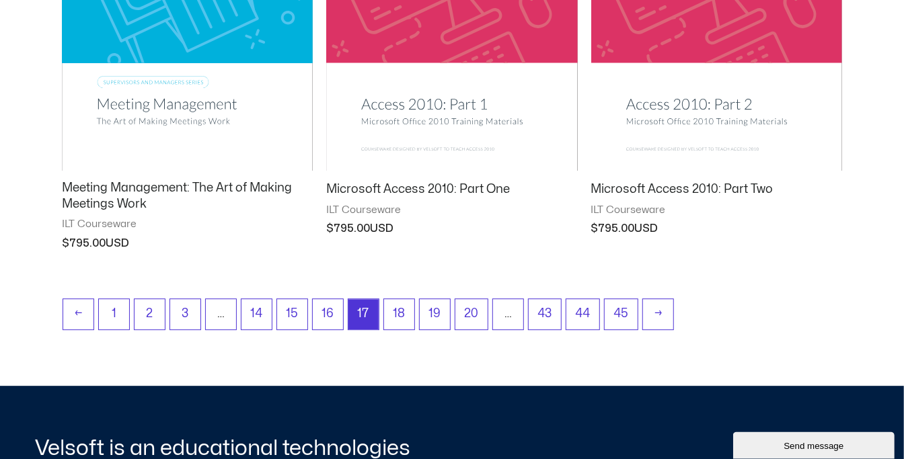
scroll to position [1817, 0]
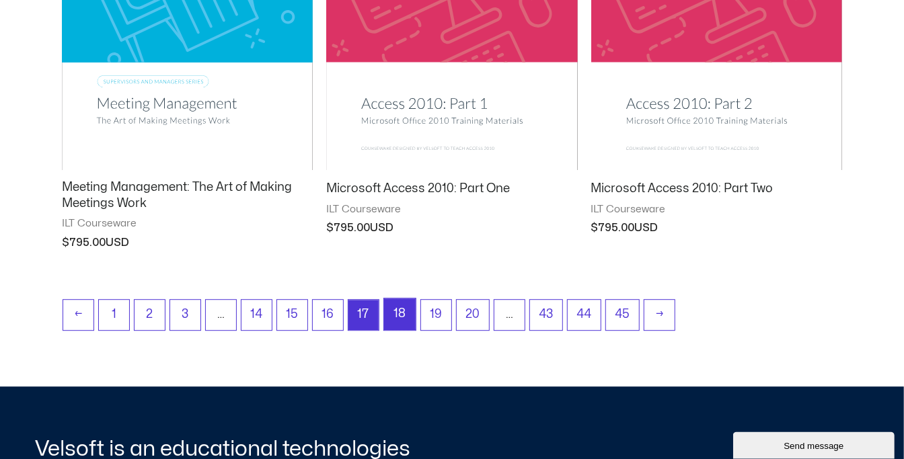
click at [399, 318] on link "18" at bounding box center [400, 315] width 32 height 32
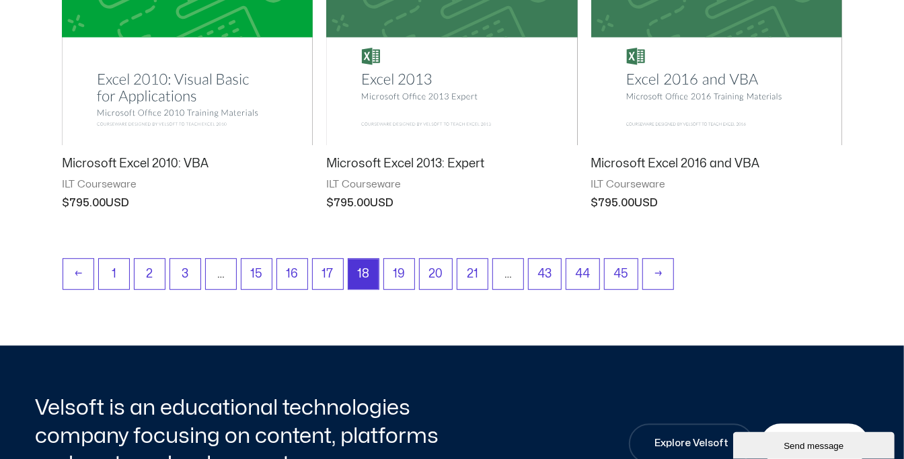
scroll to position [1843, 0]
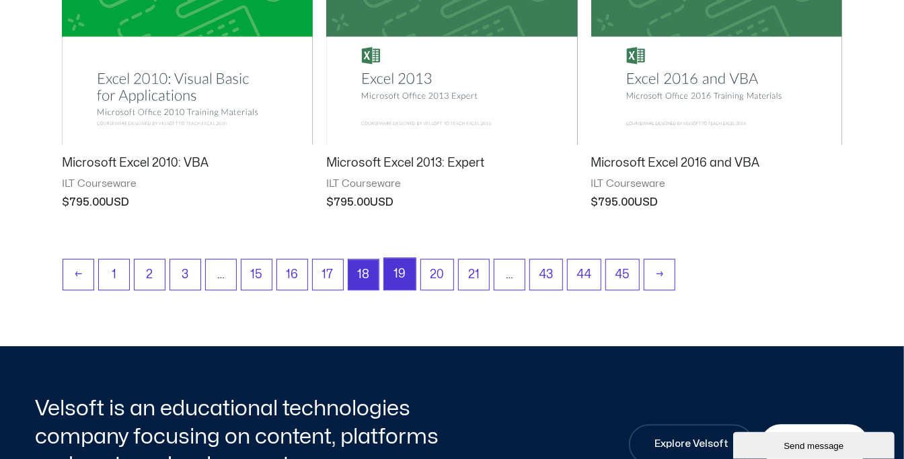
click at [399, 272] on link "19" at bounding box center [400, 274] width 32 height 32
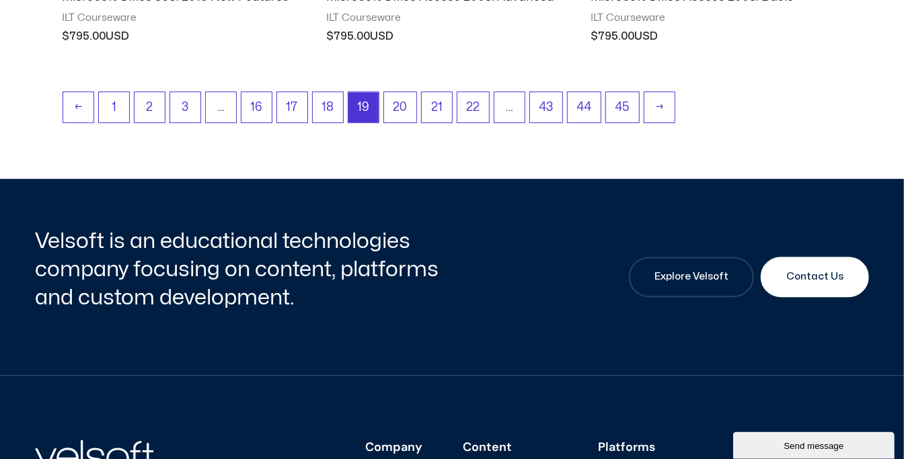
scroll to position [2008, 0]
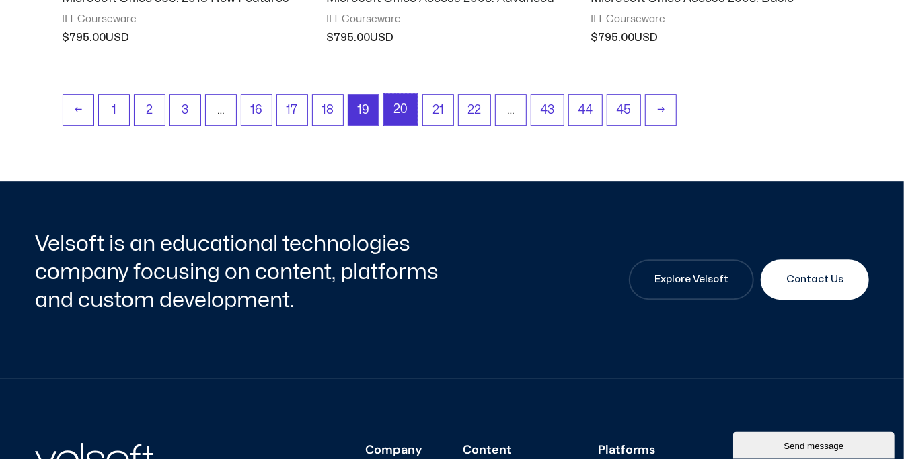
click at [395, 114] on link "20" at bounding box center [401, 109] width 34 height 32
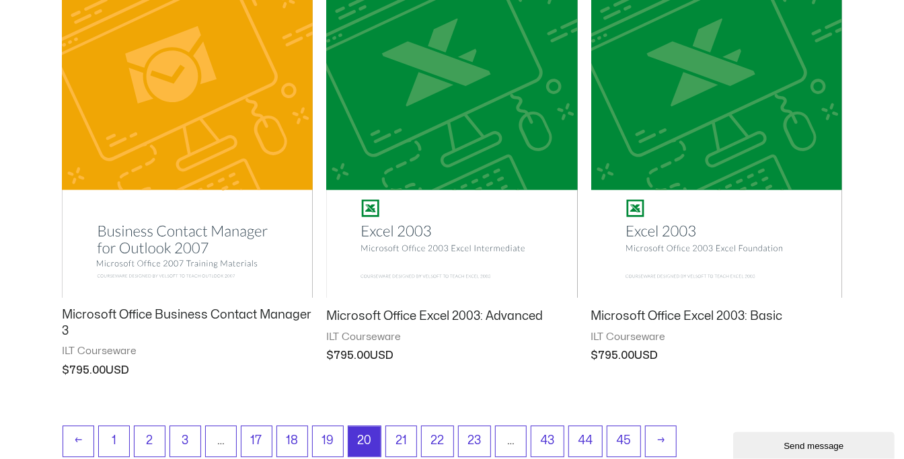
scroll to position [1688, 0]
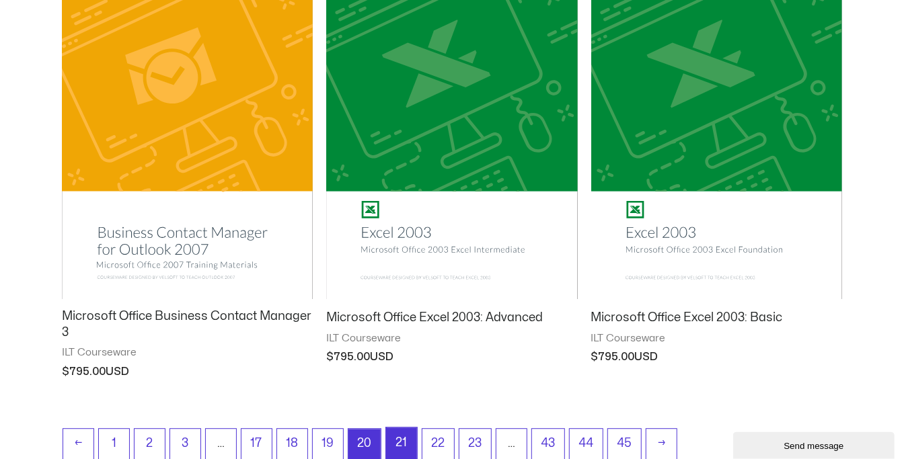
click at [402, 446] on link "21" at bounding box center [401, 444] width 31 height 32
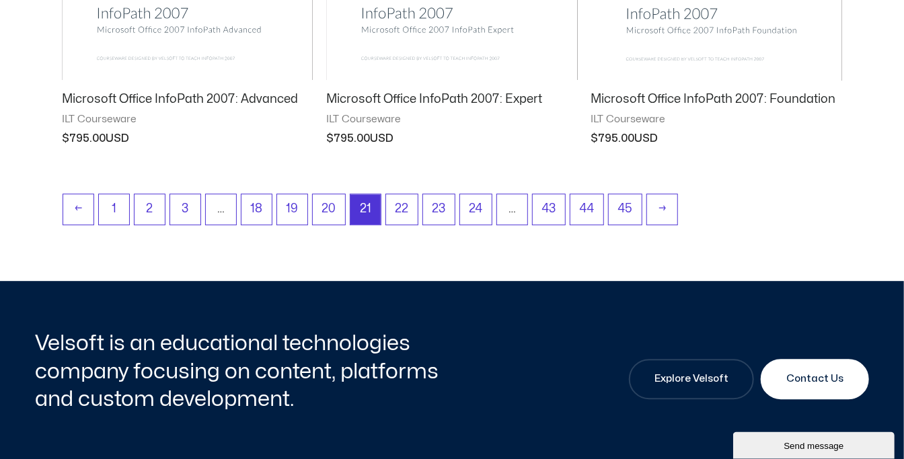
scroll to position [1893, 0]
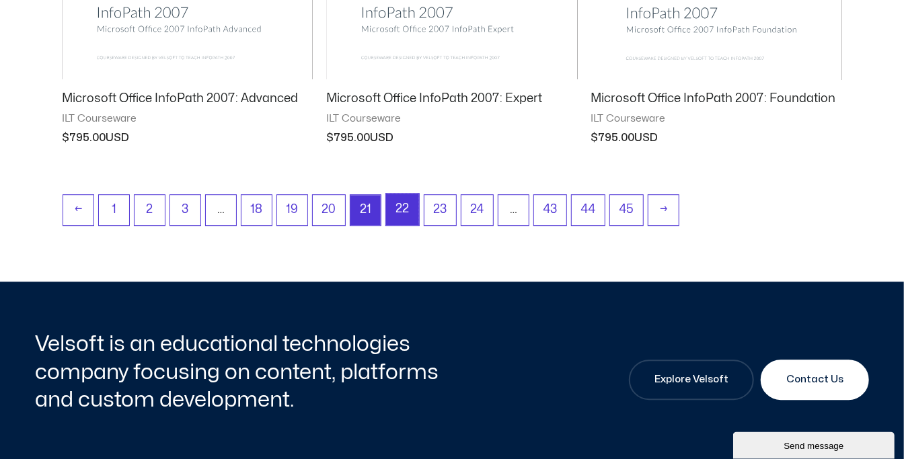
click at [410, 207] on link "22" at bounding box center [402, 210] width 33 height 32
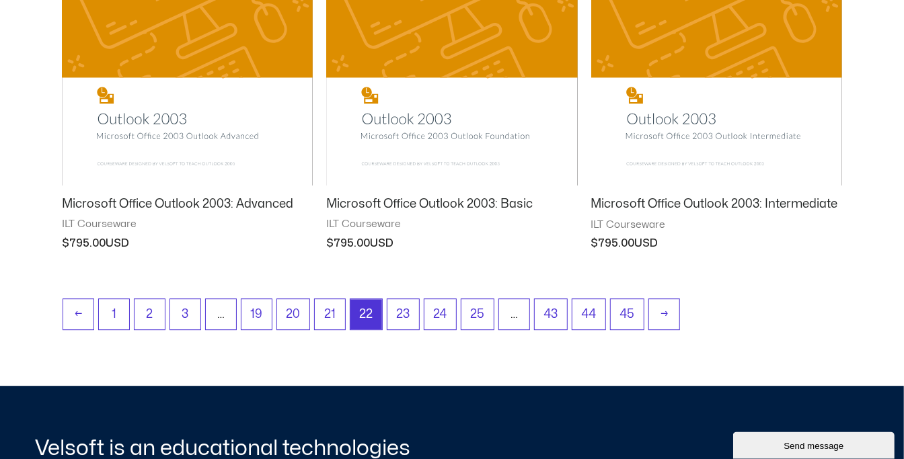
scroll to position [1831, 0]
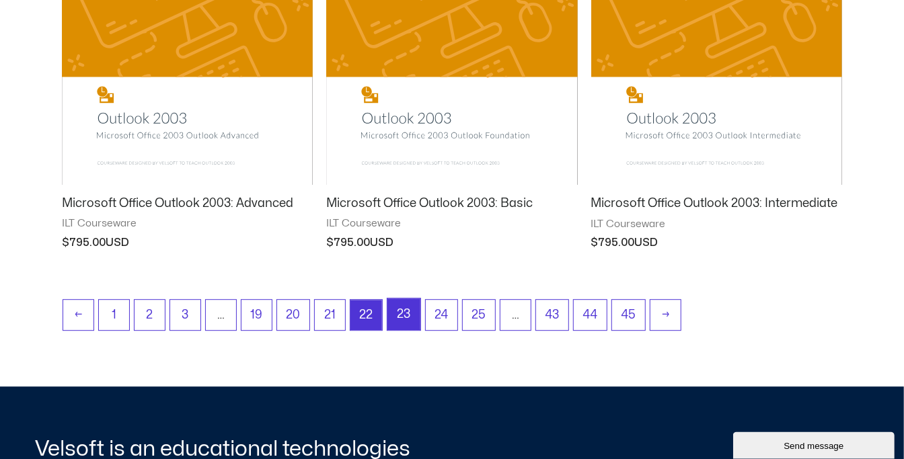
click at [411, 317] on link "23" at bounding box center [403, 315] width 33 height 32
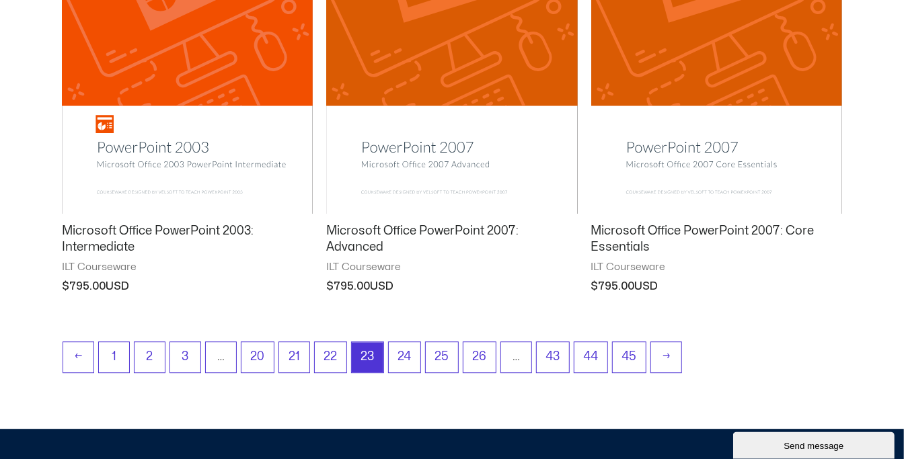
scroll to position [1774, 0]
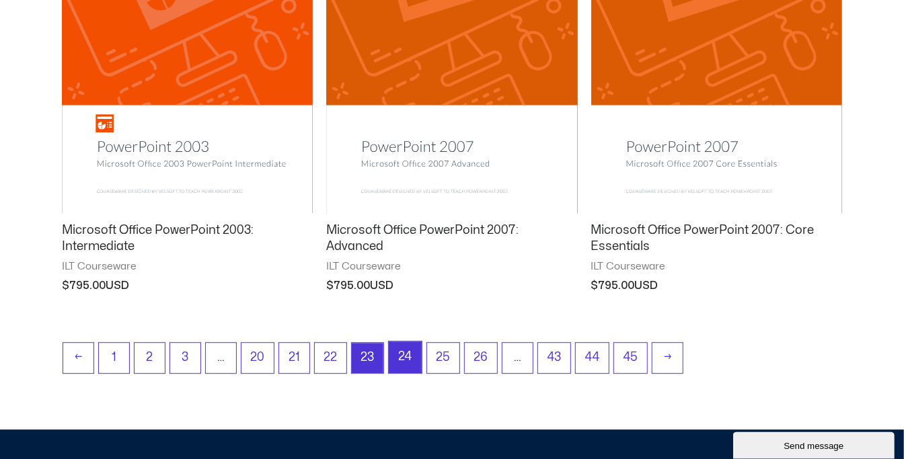
click at [404, 342] on link "24" at bounding box center [405, 358] width 33 height 32
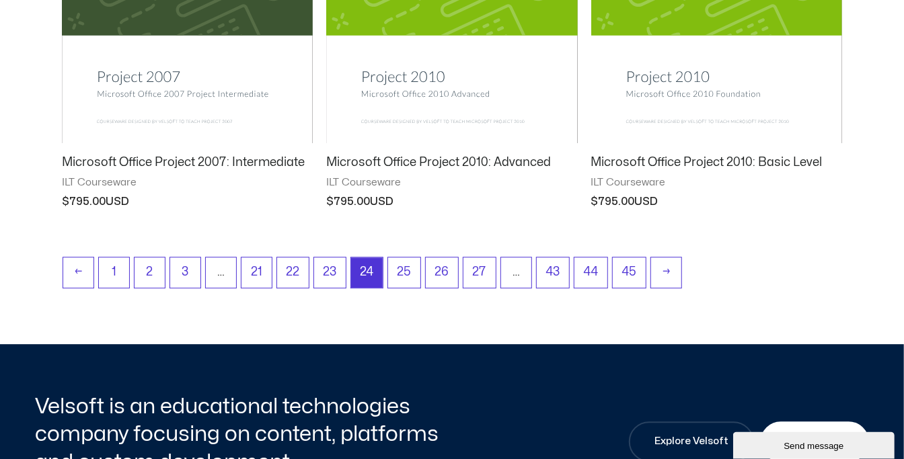
scroll to position [1860, 0]
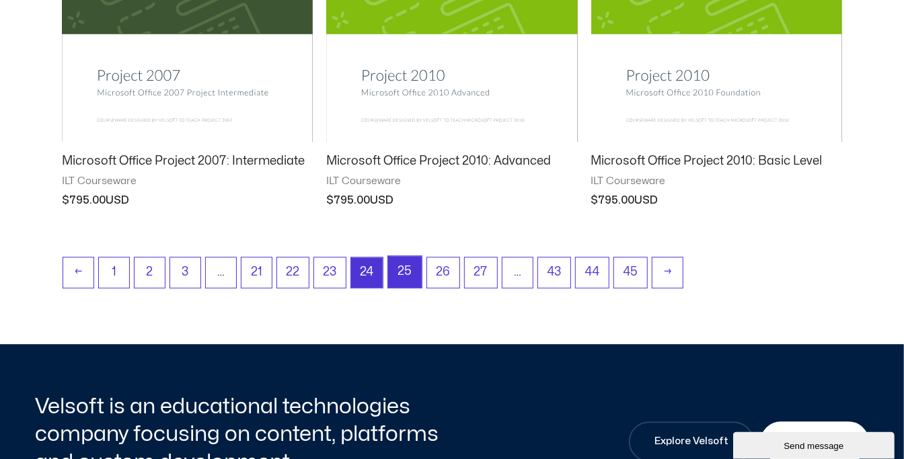
click at [402, 270] on link "25" at bounding box center [405, 272] width 34 height 32
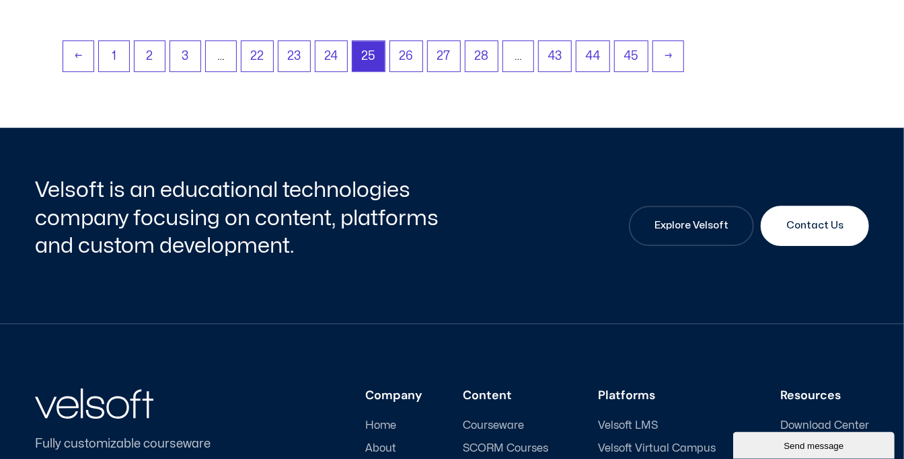
scroll to position [2090, 0]
click at [405, 64] on link "26" at bounding box center [407, 56] width 34 height 32
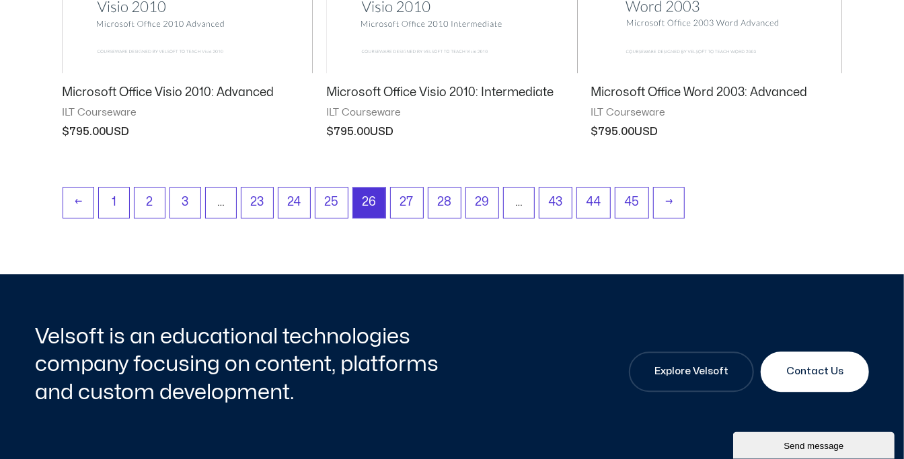
scroll to position [1930, 0]
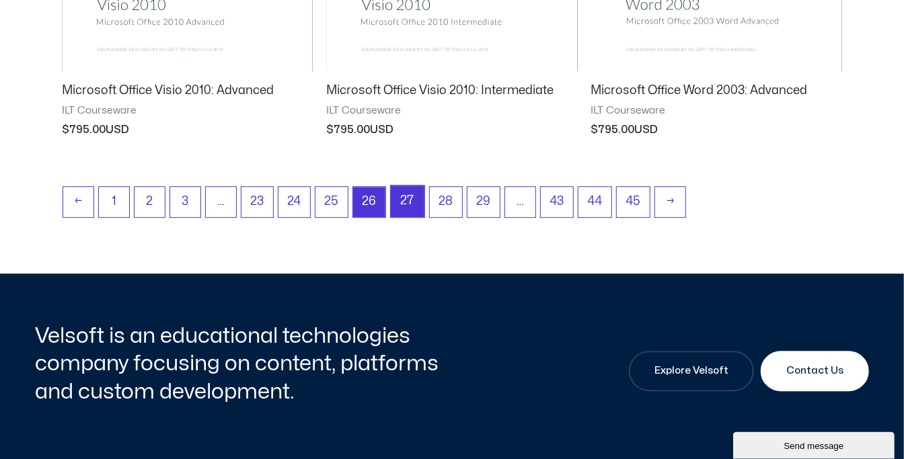
click at [416, 206] on link "27" at bounding box center [408, 202] width 34 height 32
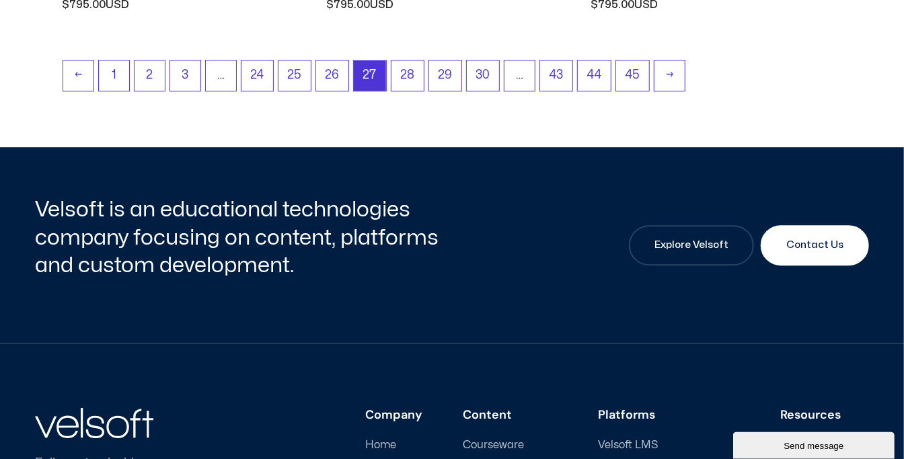
scroll to position [2027, 0]
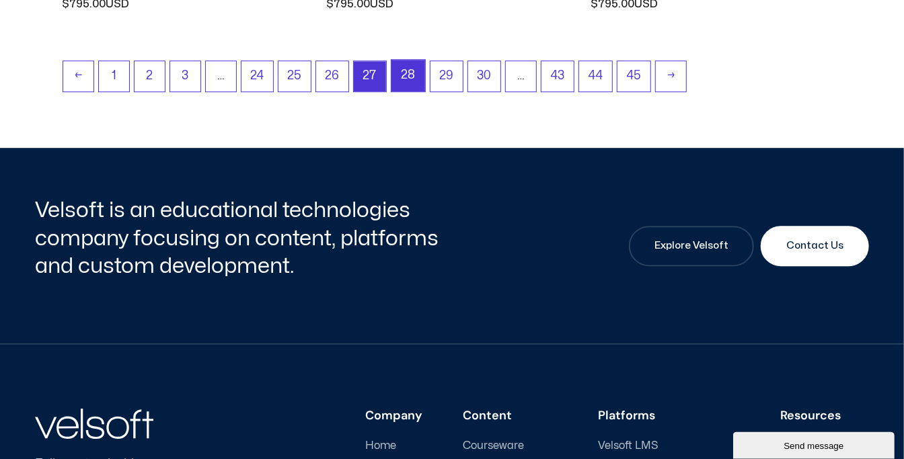
click at [407, 77] on link "28" at bounding box center [408, 76] width 34 height 32
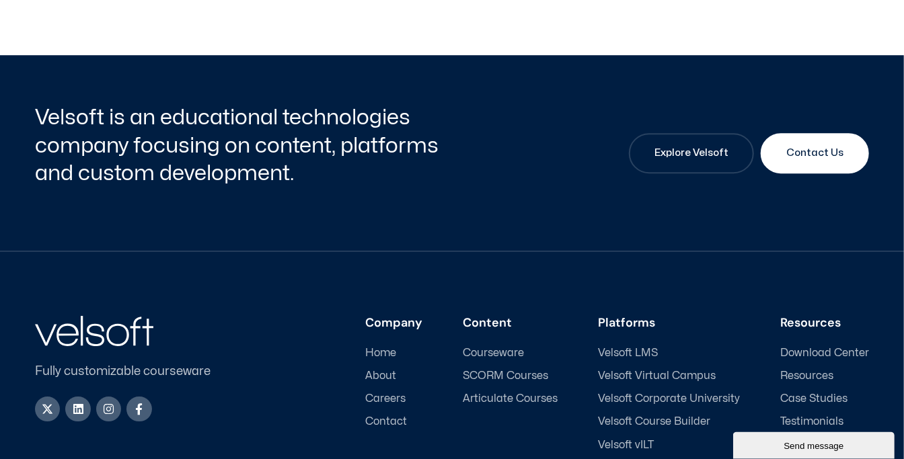
scroll to position [2119, 0]
